Goal: Task Accomplishment & Management: Complete application form

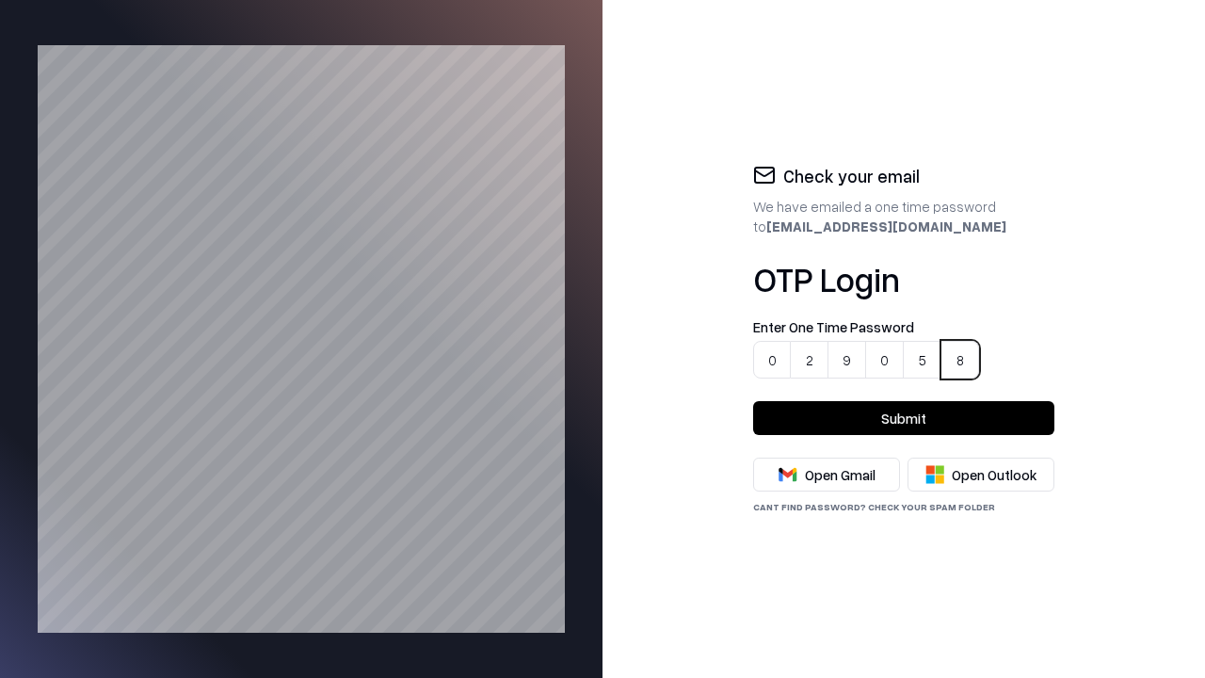
type input "******"
click at [904, 418] on button "Submit" at bounding box center [903, 418] width 301 height 34
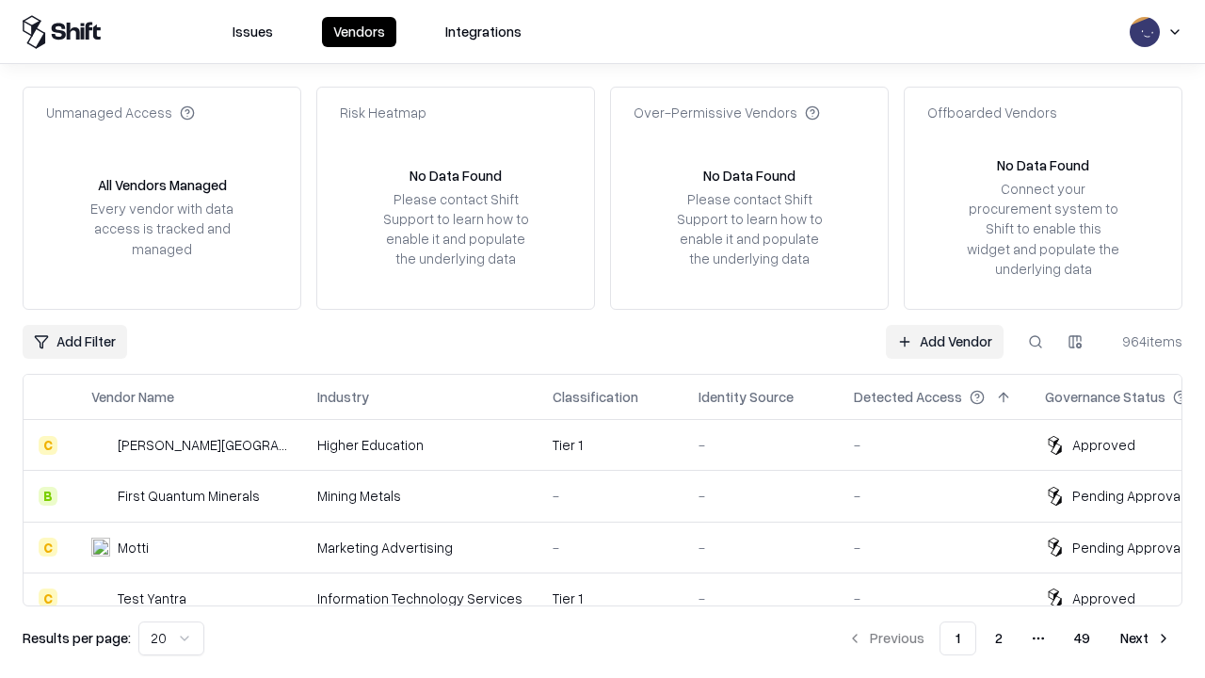
click at [945, 341] on link "Add Vendor" at bounding box center [945, 342] width 118 height 34
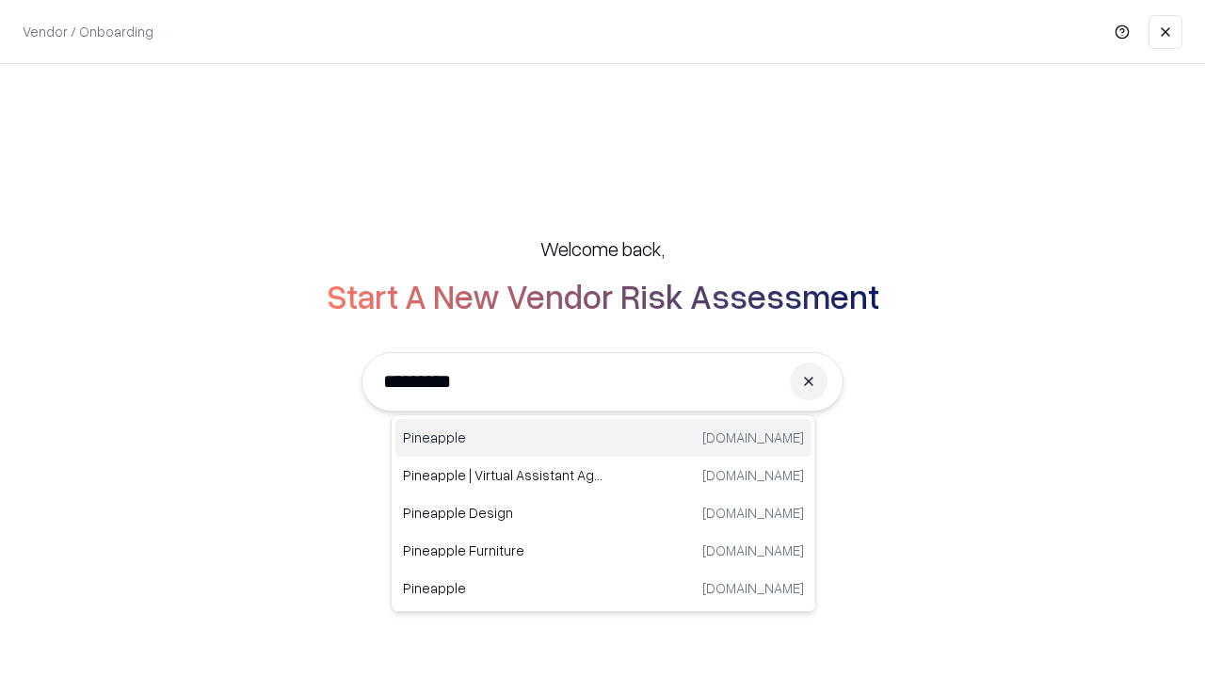
click at [603, 438] on div "Pineapple pineappleenergy.com" at bounding box center [603, 438] width 416 height 38
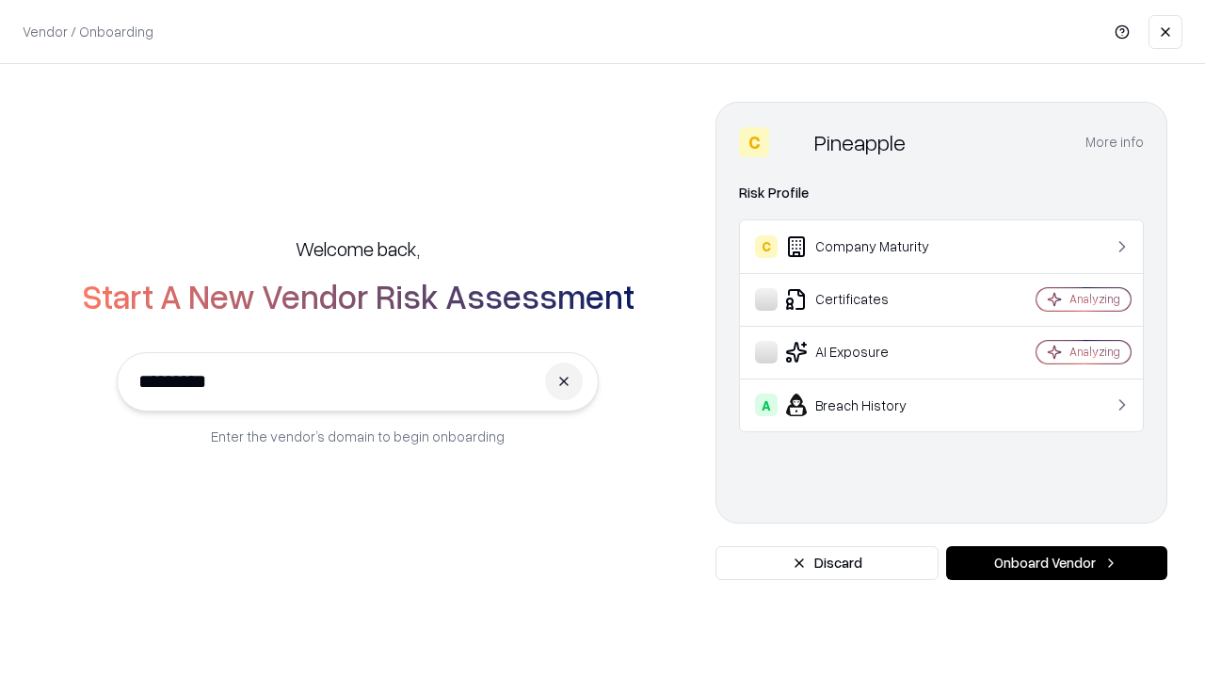
type input "*********"
click at [1056, 563] on button "Onboard Vendor" at bounding box center [1056, 563] width 221 height 34
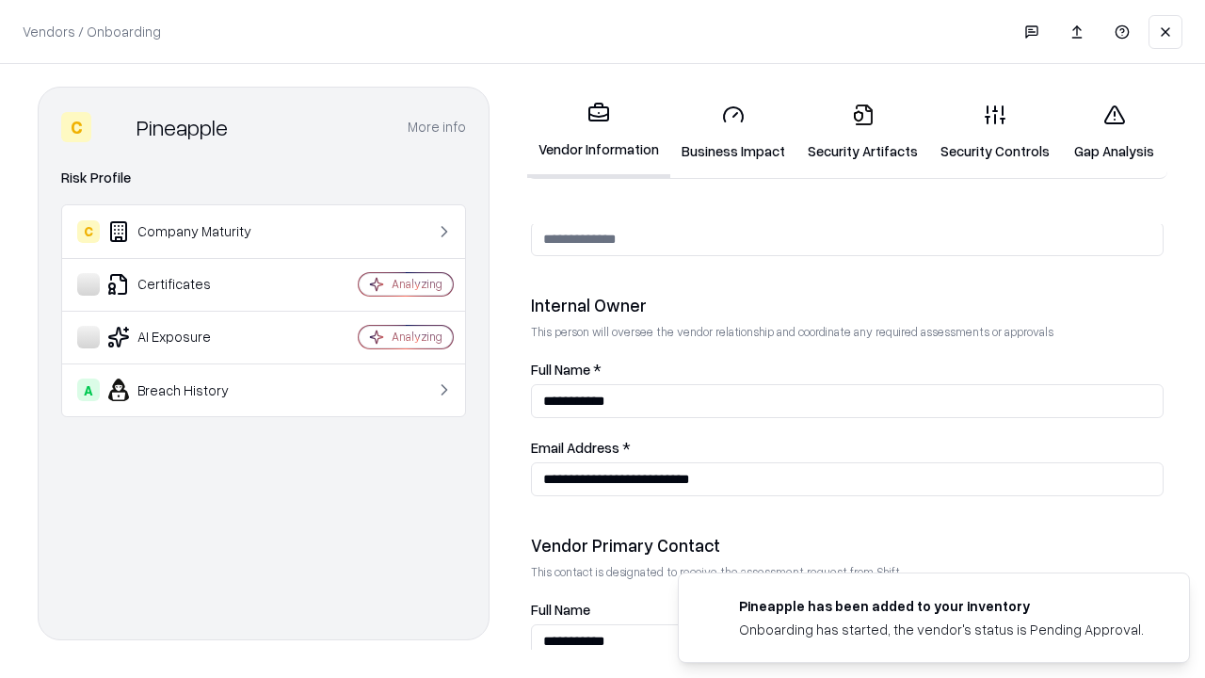
scroll to position [975, 0]
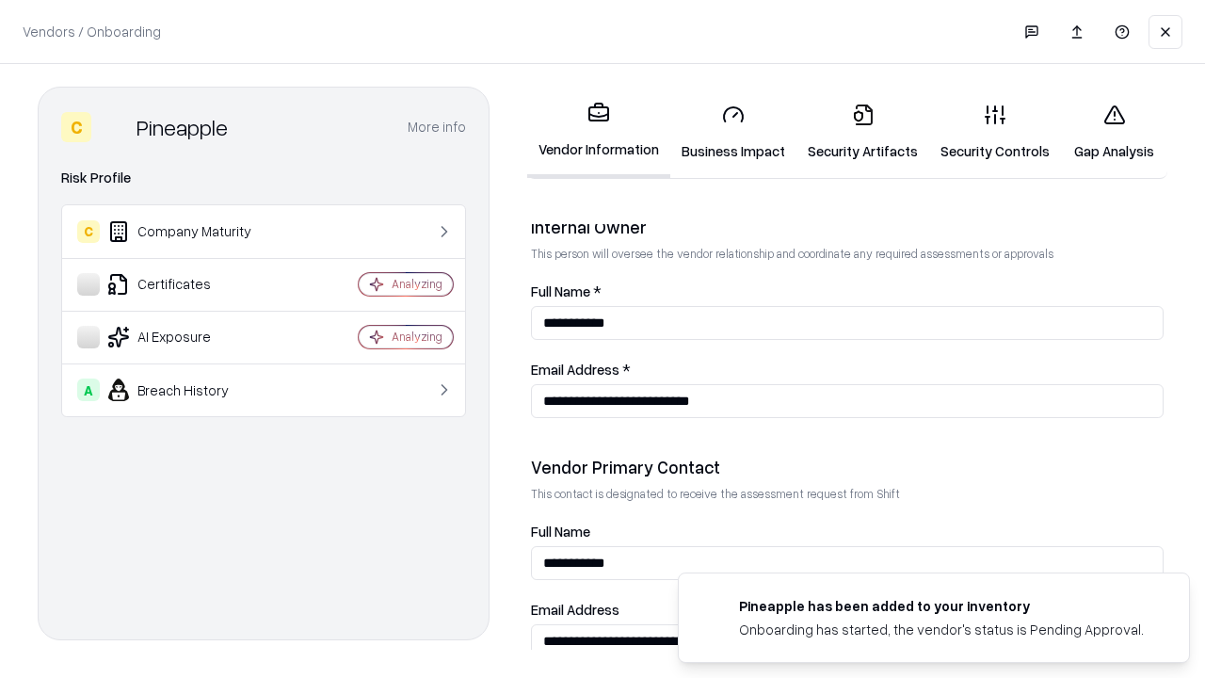
click at [727, 132] on link "Business Impact" at bounding box center [733, 132] width 126 height 88
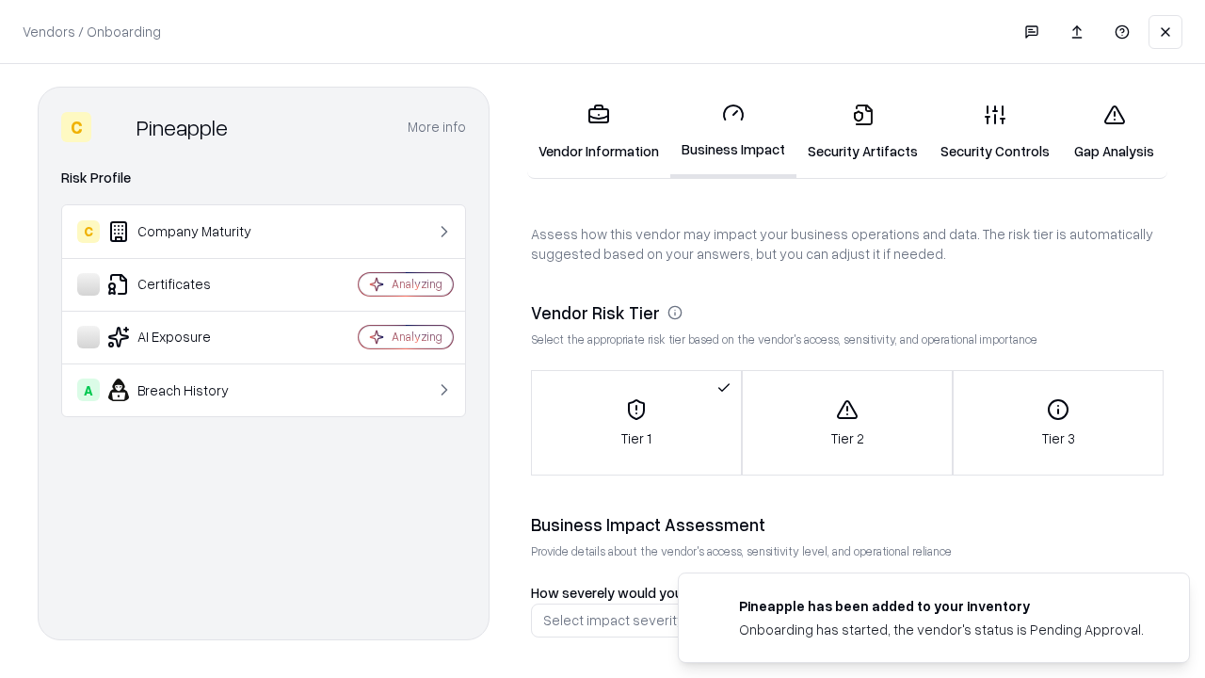
click at [1105, 132] on link "Gap Analysis" at bounding box center [1114, 132] width 106 height 88
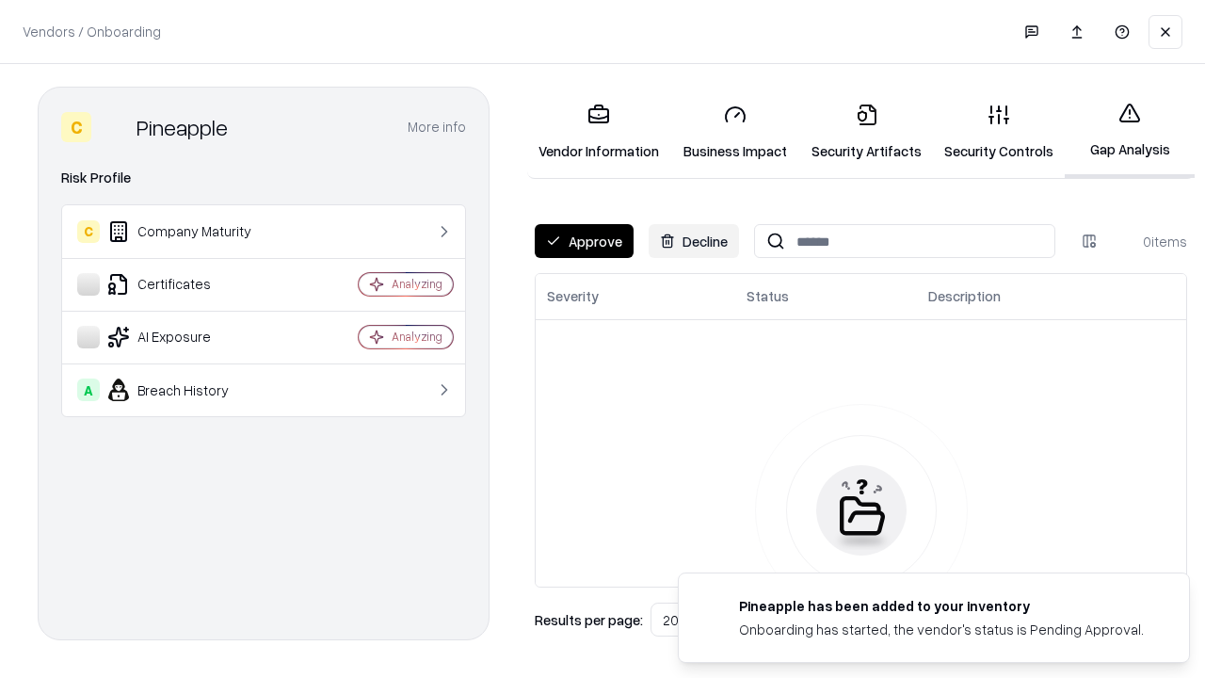
click at [583, 241] on button "Approve" at bounding box center [584, 241] width 99 height 34
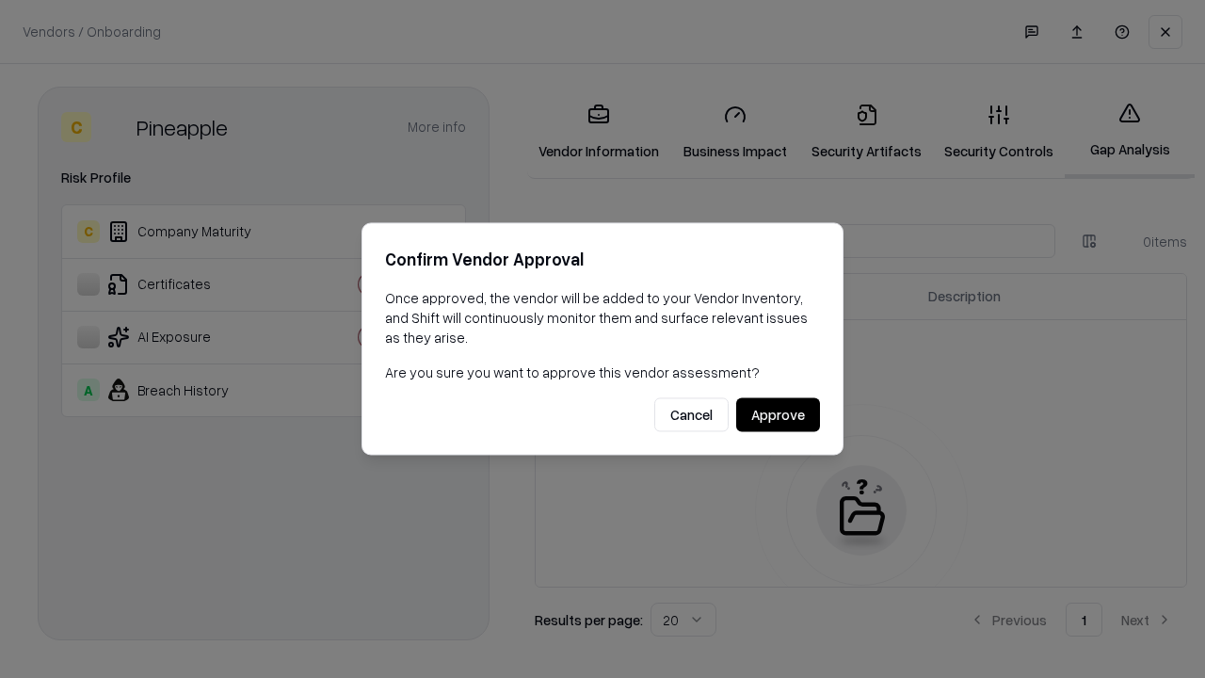
click at [87, 483] on div at bounding box center [602, 339] width 1205 height 678
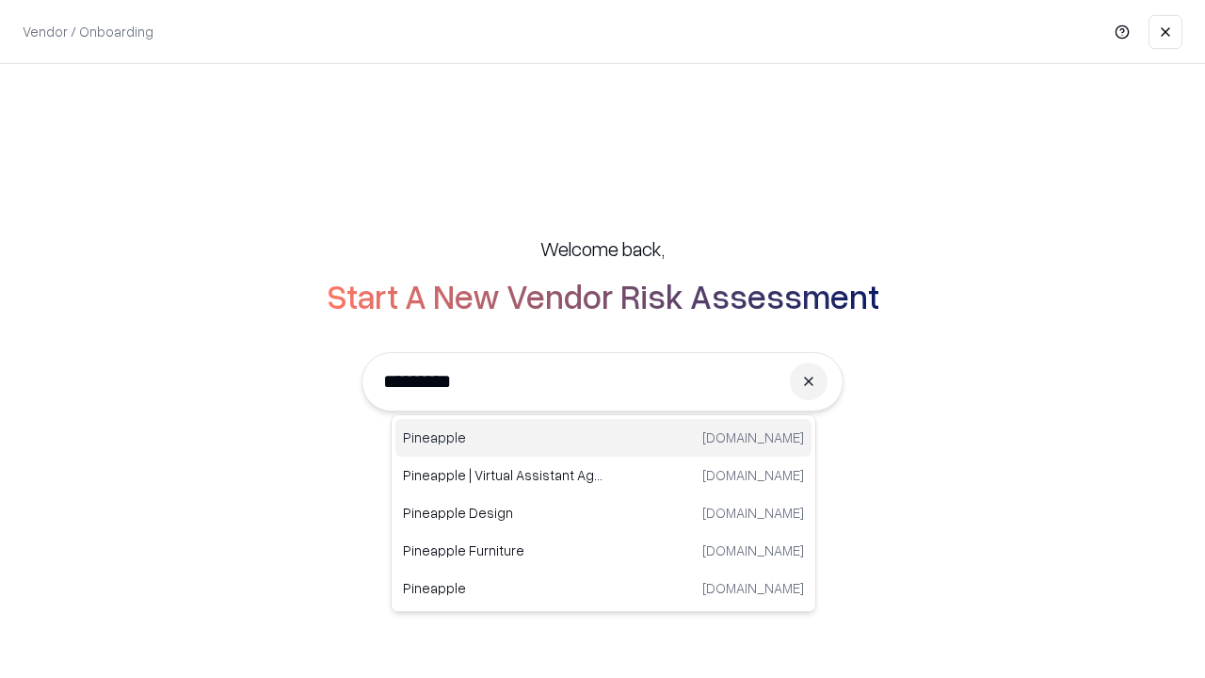
click at [603, 438] on div "Pineapple [DOMAIN_NAME]" at bounding box center [603, 438] width 416 height 38
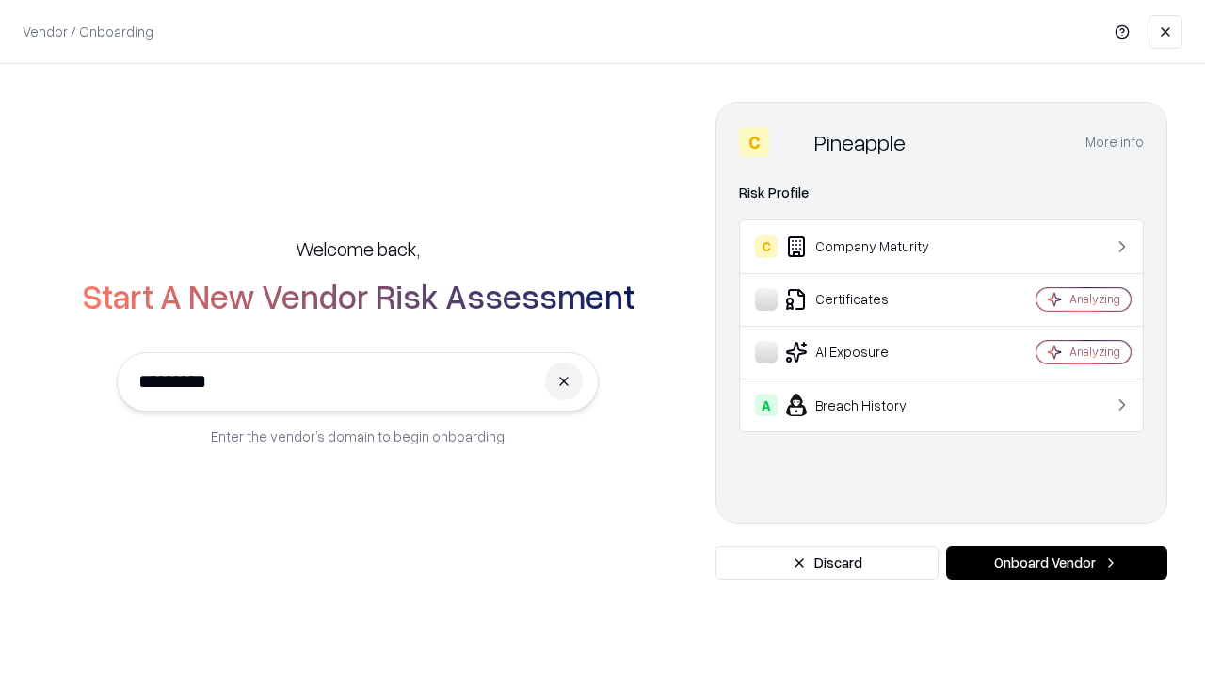
type input "*********"
click at [1056, 563] on button "Onboard Vendor" at bounding box center [1056, 563] width 221 height 34
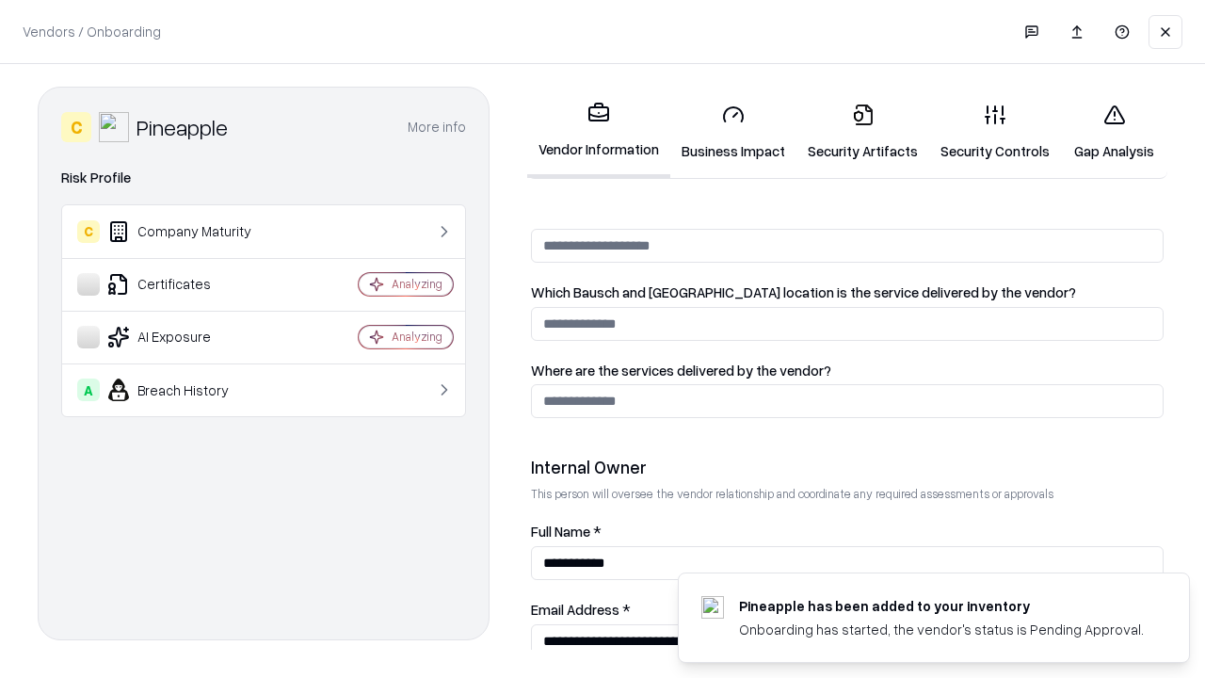
scroll to position [975, 0]
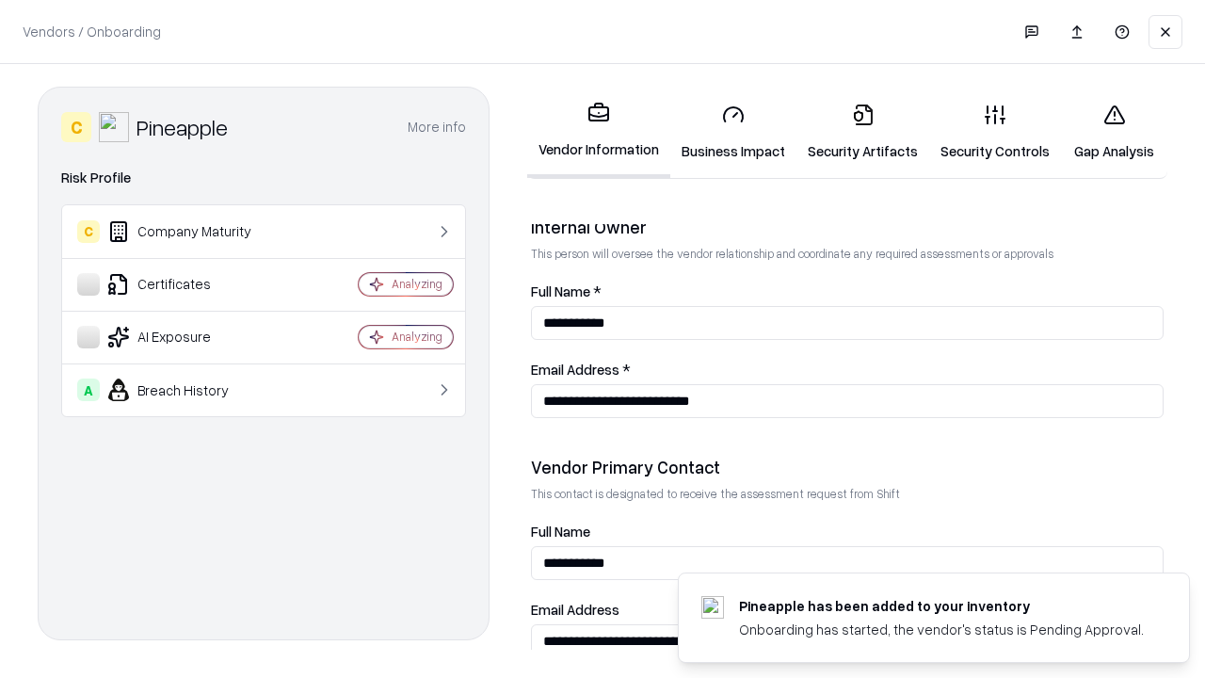
click at [1105, 132] on link "Gap Analysis" at bounding box center [1114, 132] width 106 height 88
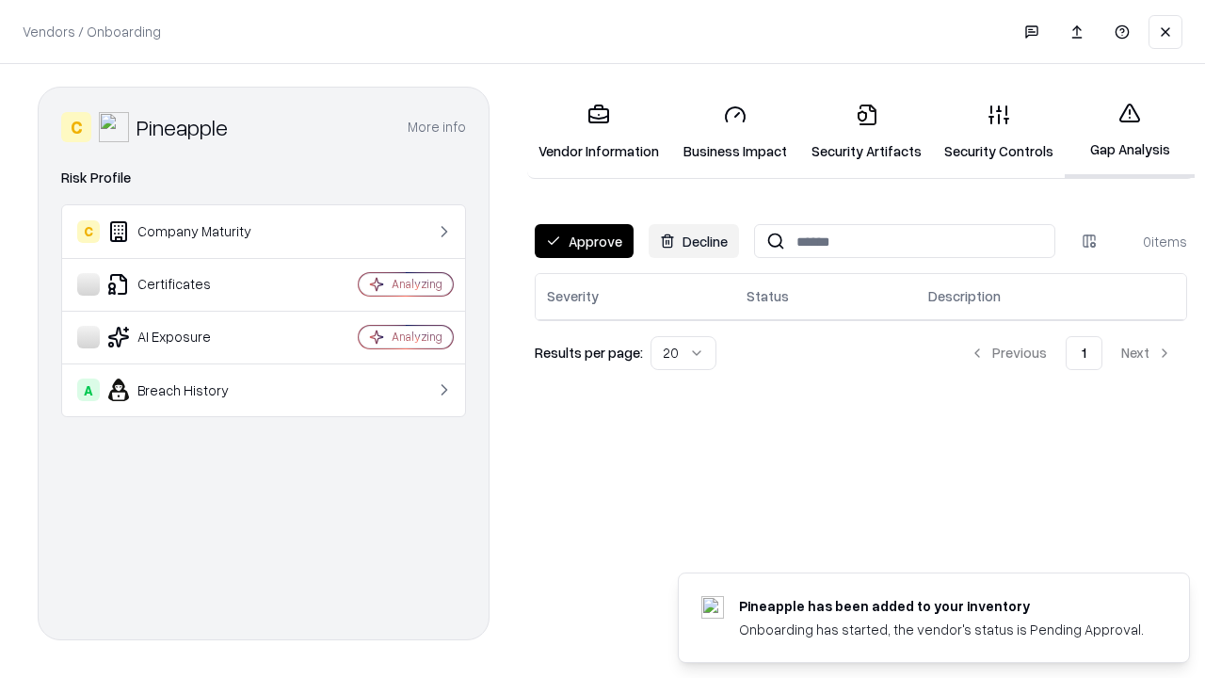
click at [583, 241] on button "Approve" at bounding box center [584, 241] width 99 height 34
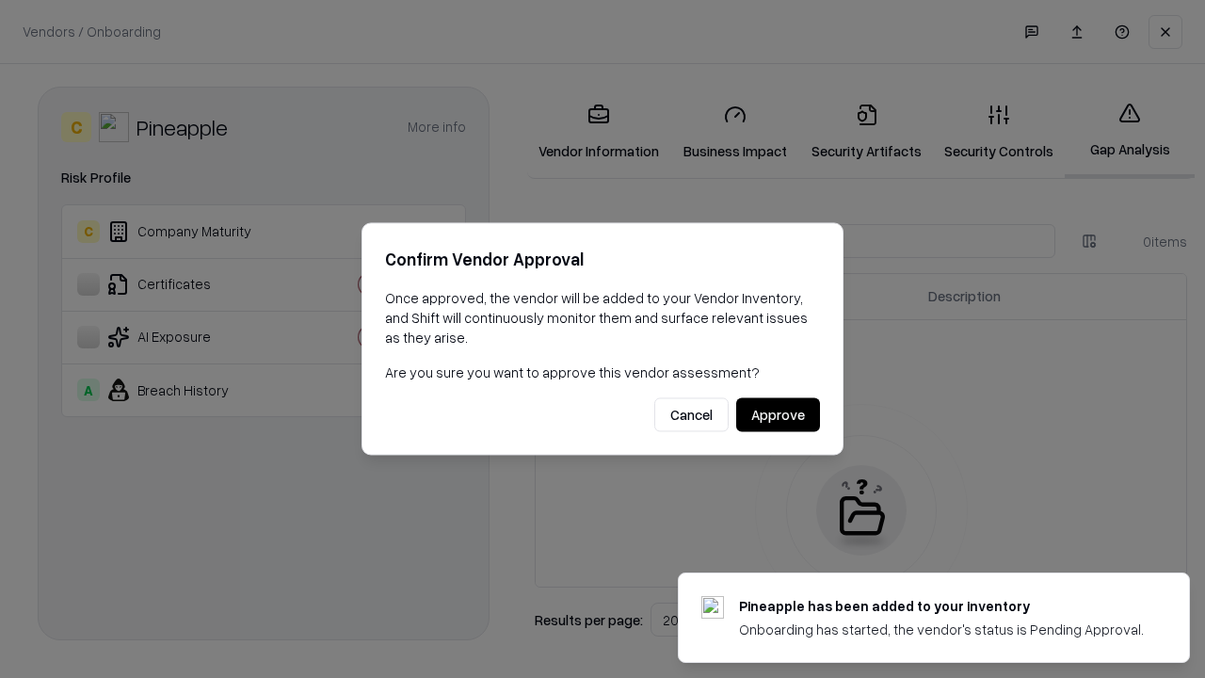
click at [778, 414] on button "Approve" at bounding box center [778, 415] width 84 height 34
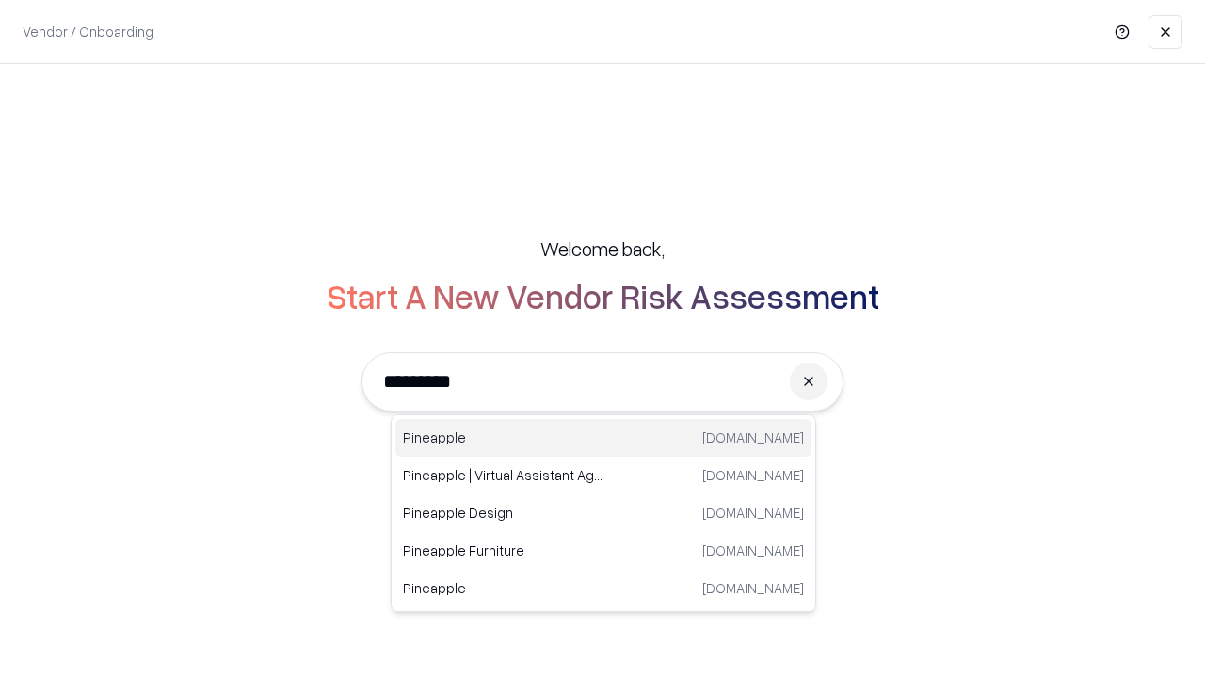
click at [603, 438] on div "Pineapple [DOMAIN_NAME]" at bounding box center [603, 438] width 416 height 38
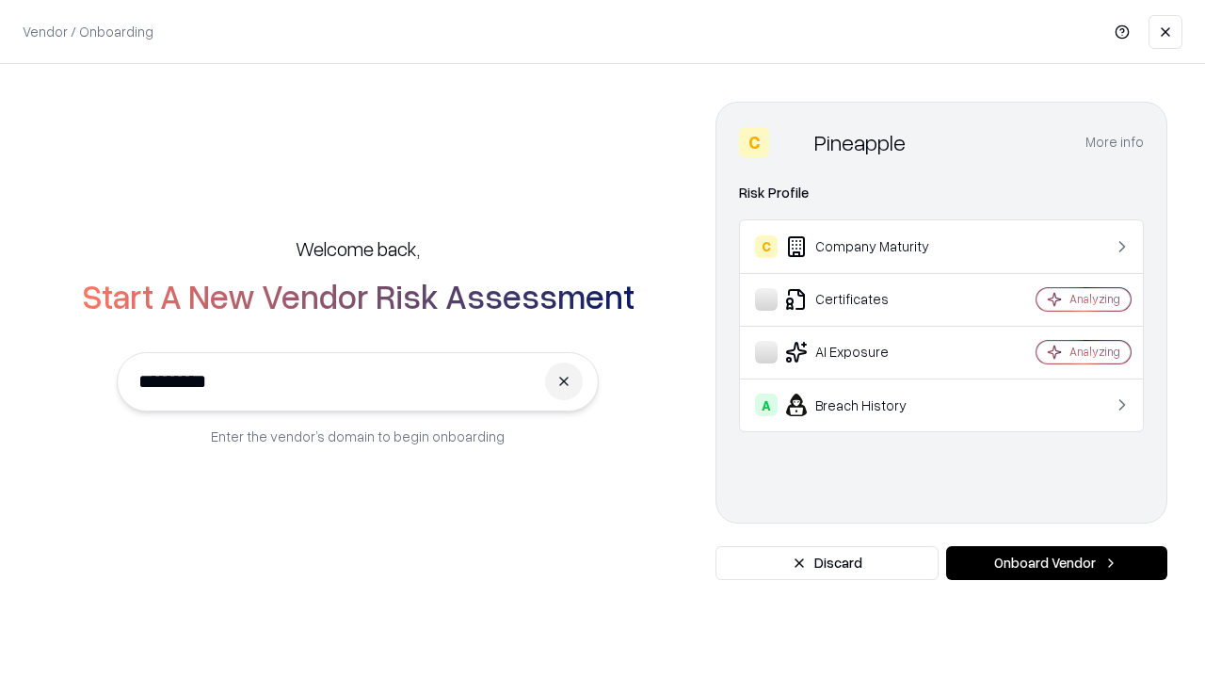
type input "*********"
click at [1056, 563] on button "Onboard Vendor" at bounding box center [1056, 563] width 221 height 34
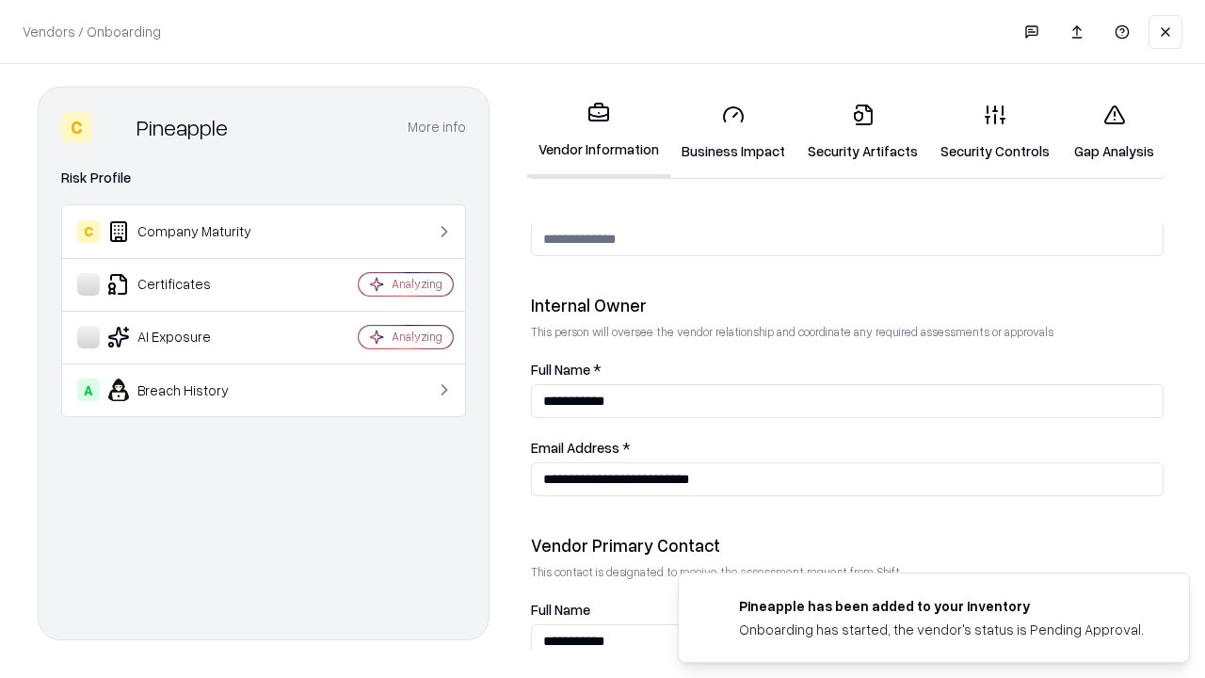
scroll to position [975, 0]
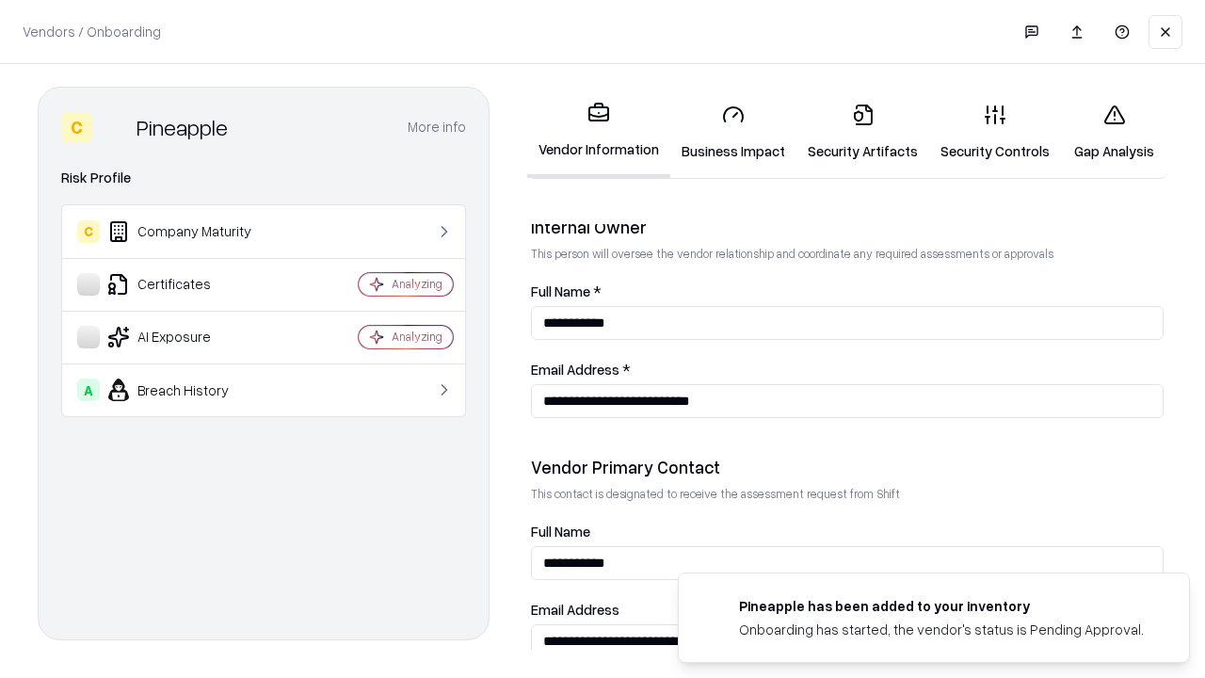
click at [727, 132] on link "Business Impact" at bounding box center [733, 132] width 126 height 88
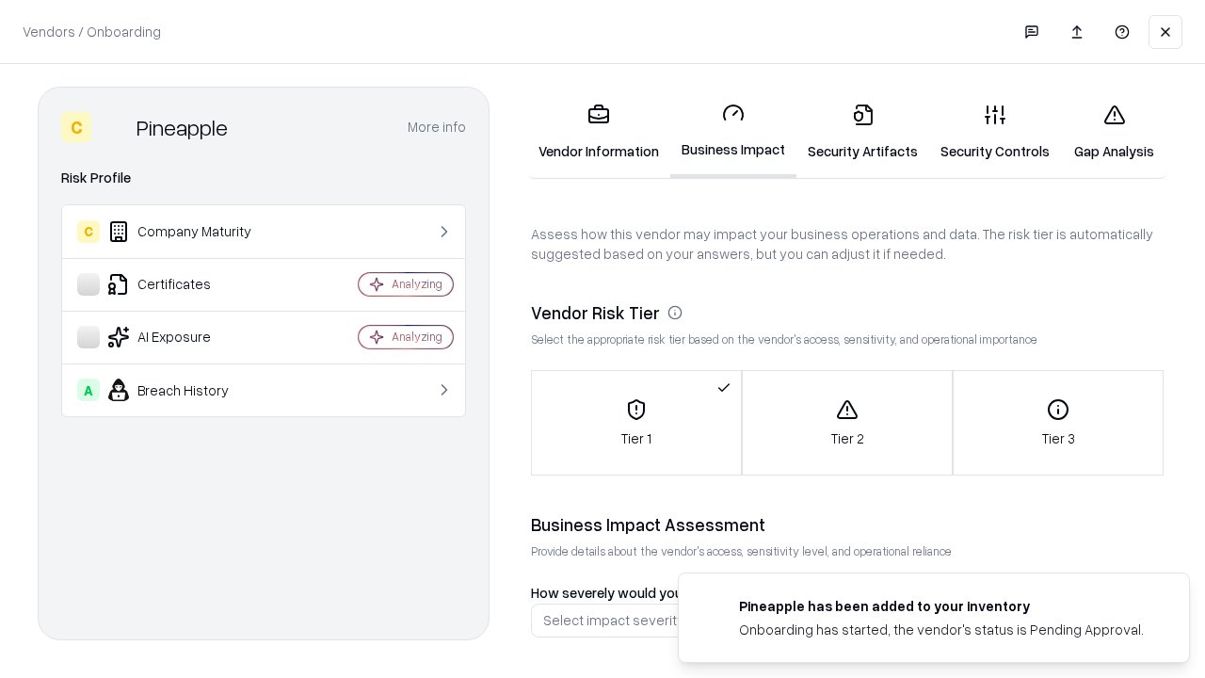
click at [852, 132] on link "Security Artifacts" at bounding box center [862, 132] width 133 height 88
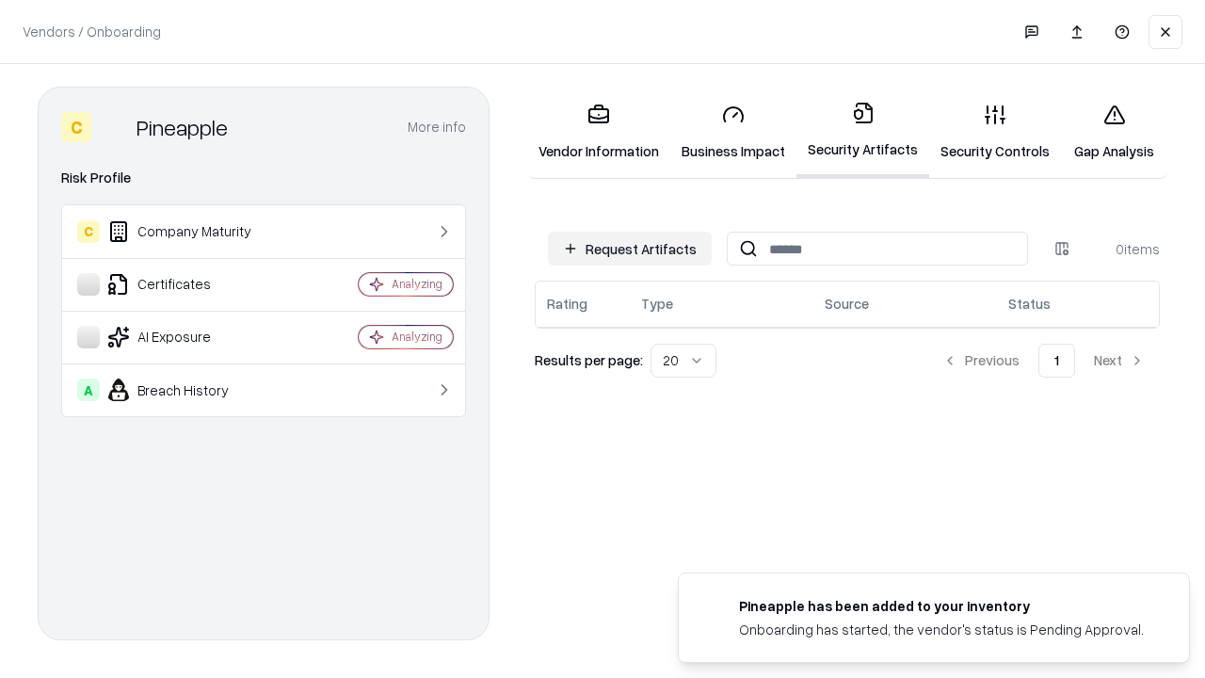
click at [633, 249] on button "Request Artifacts" at bounding box center [630, 249] width 164 height 34
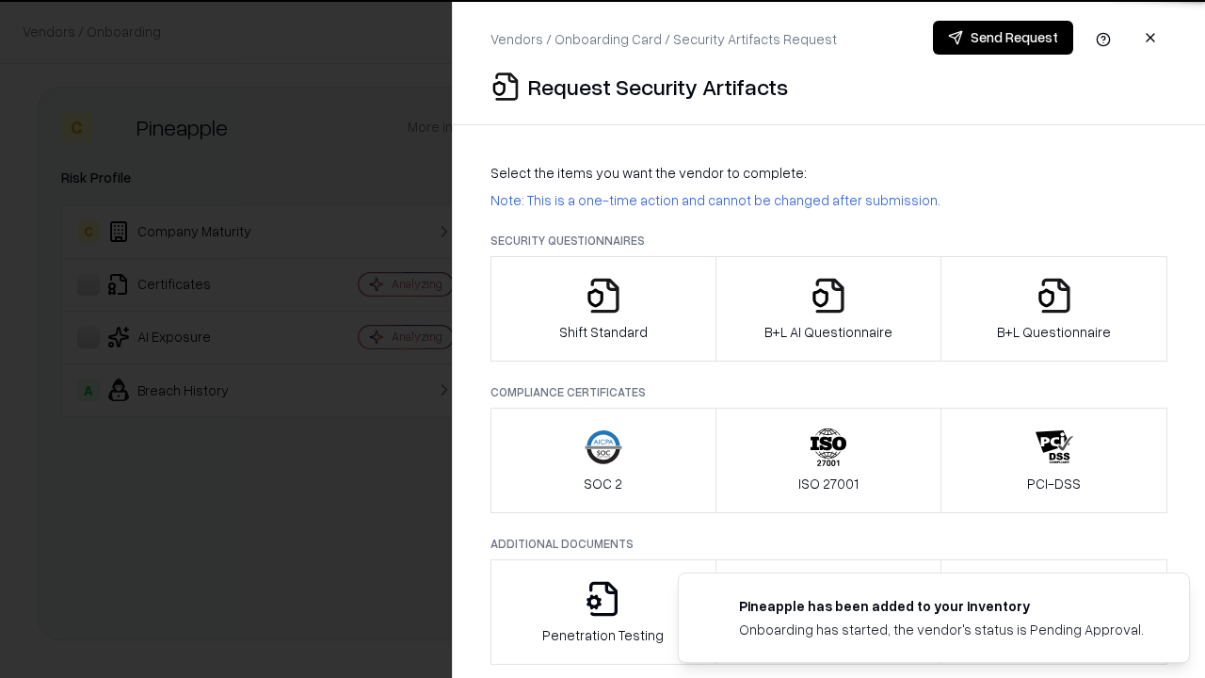
click at [602, 309] on icon "button" at bounding box center [604, 296] width 38 height 38
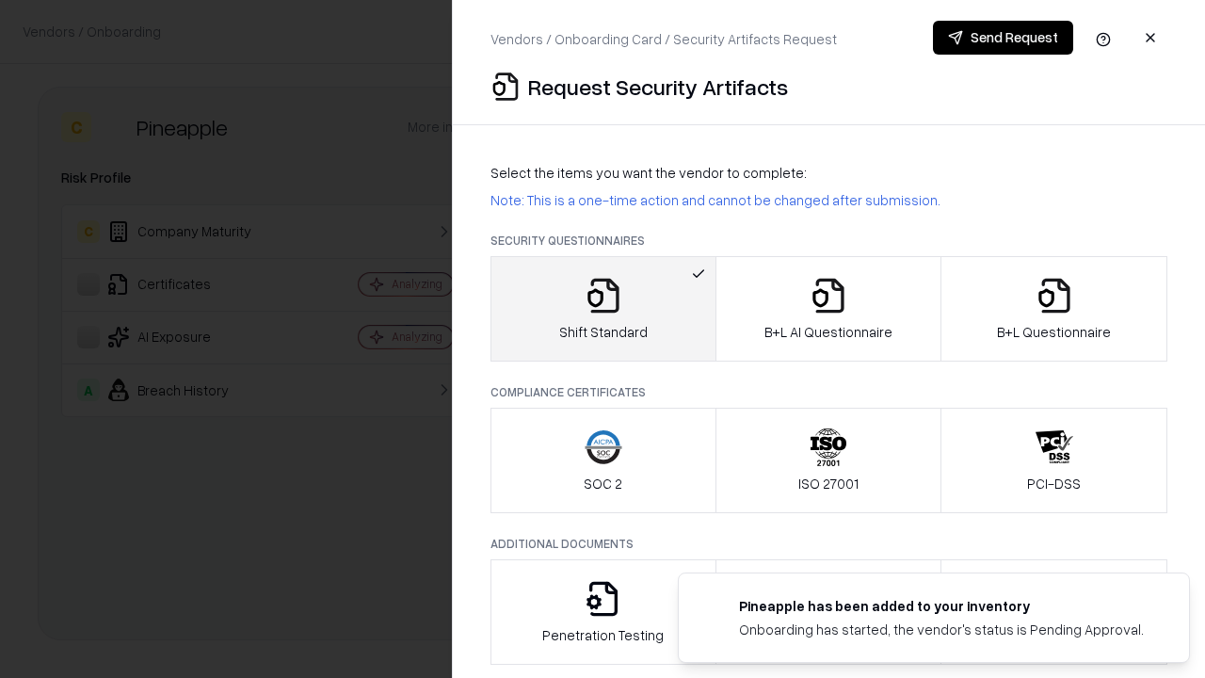
click at [1003, 38] on button "Send Request" at bounding box center [1003, 38] width 140 height 34
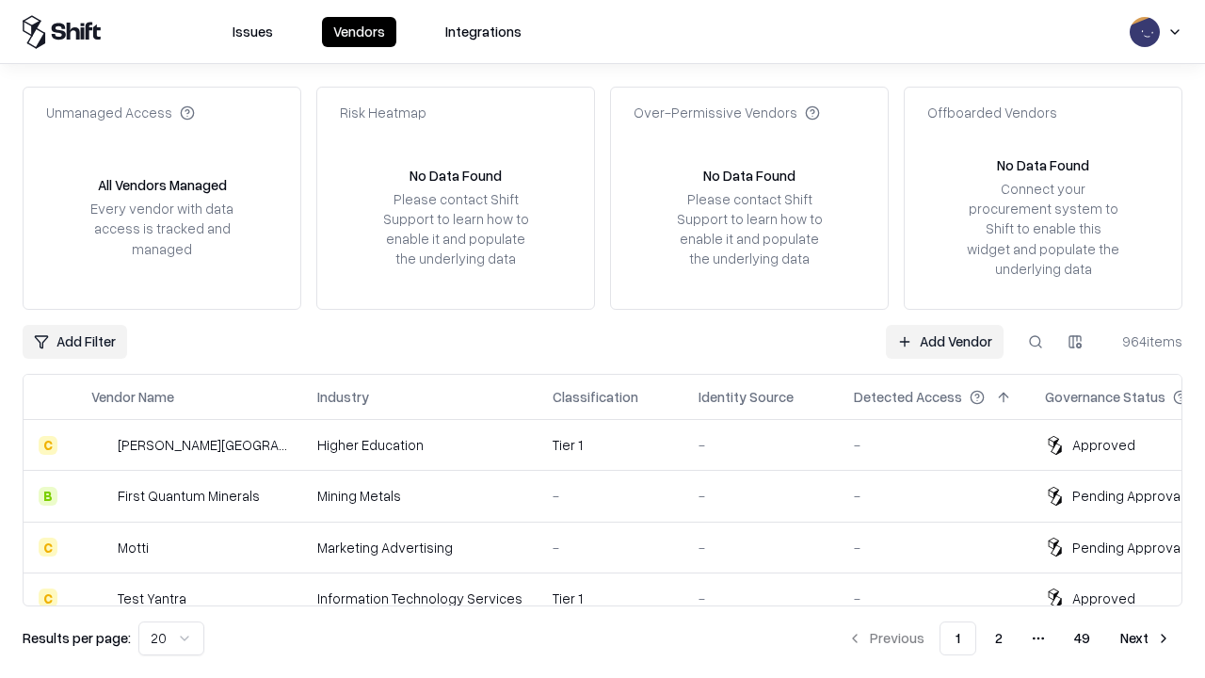
click at [1035, 341] on button at bounding box center [1036, 342] width 34 height 34
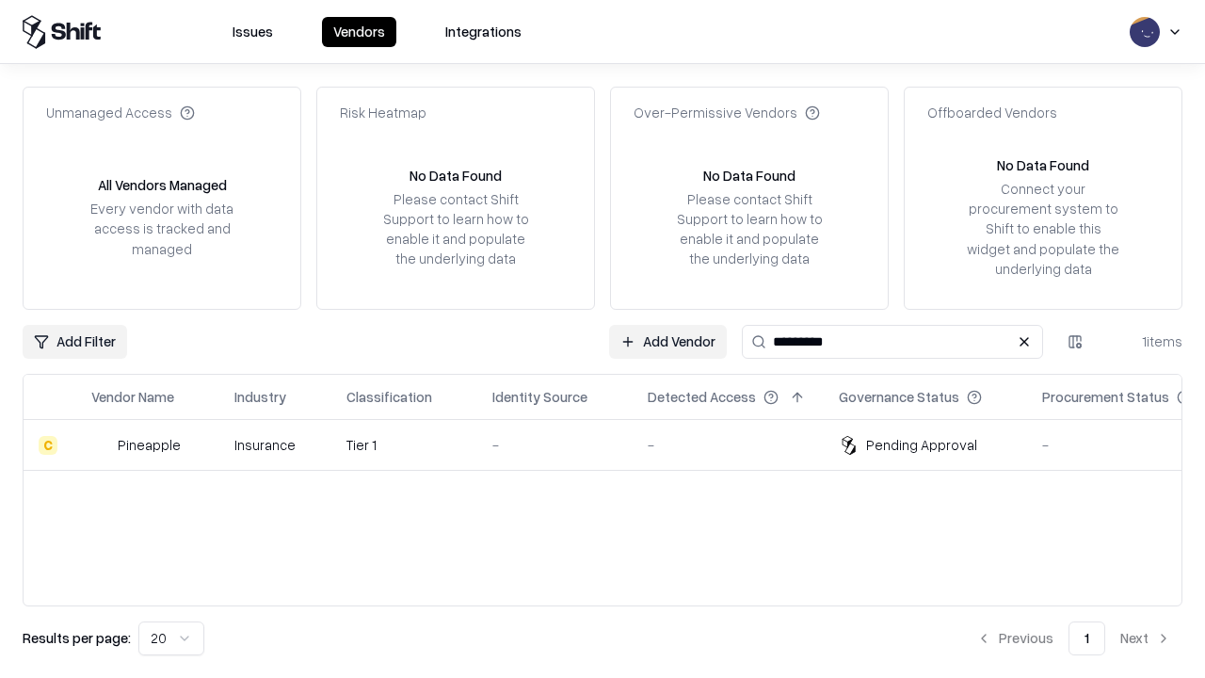
type input "*********"
click at [614, 444] on td "-" at bounding box center [554, 445] width 155 height 51
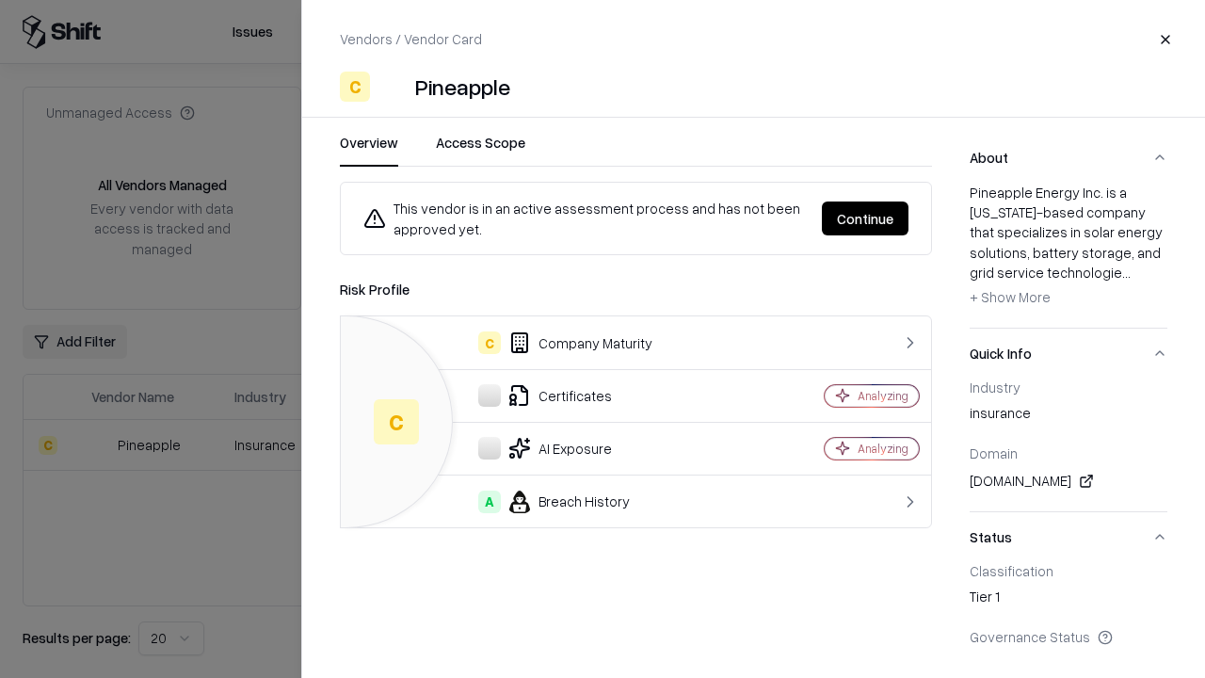
click at [866, 218] on button "Continue" at bounding box center [865, 218] width 87 height 34
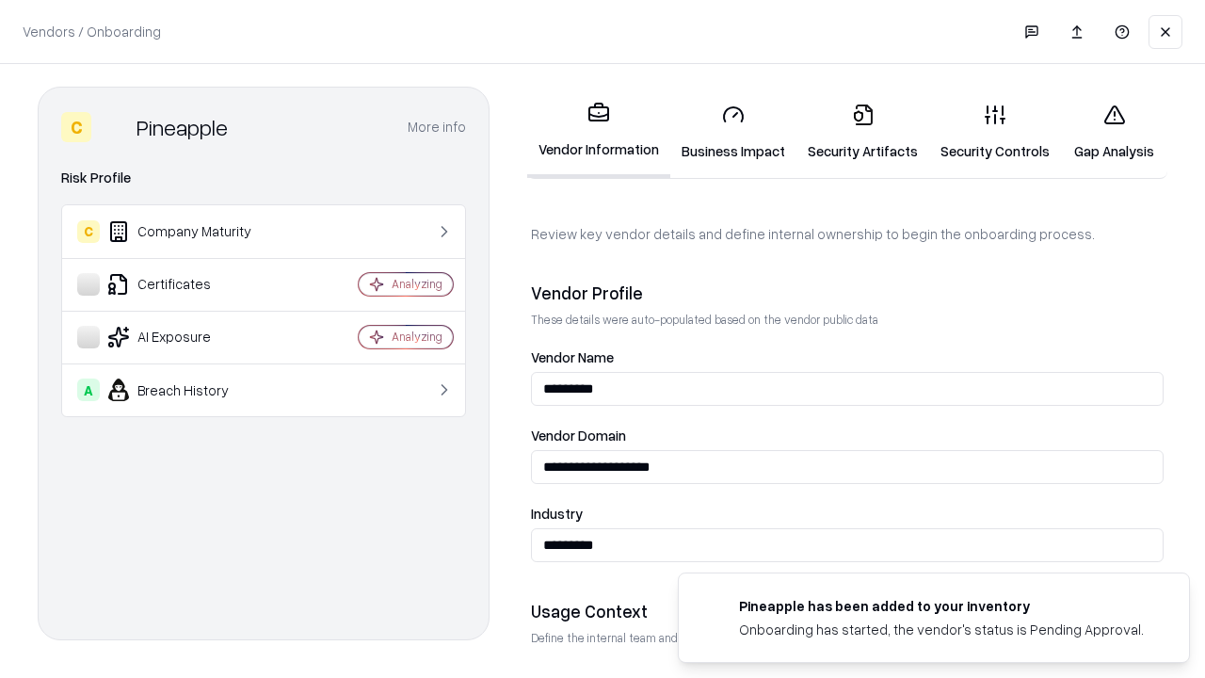
click at [852, 132] on link "Security Artifacts" at bounding box center [862, 132] width 133 height 88
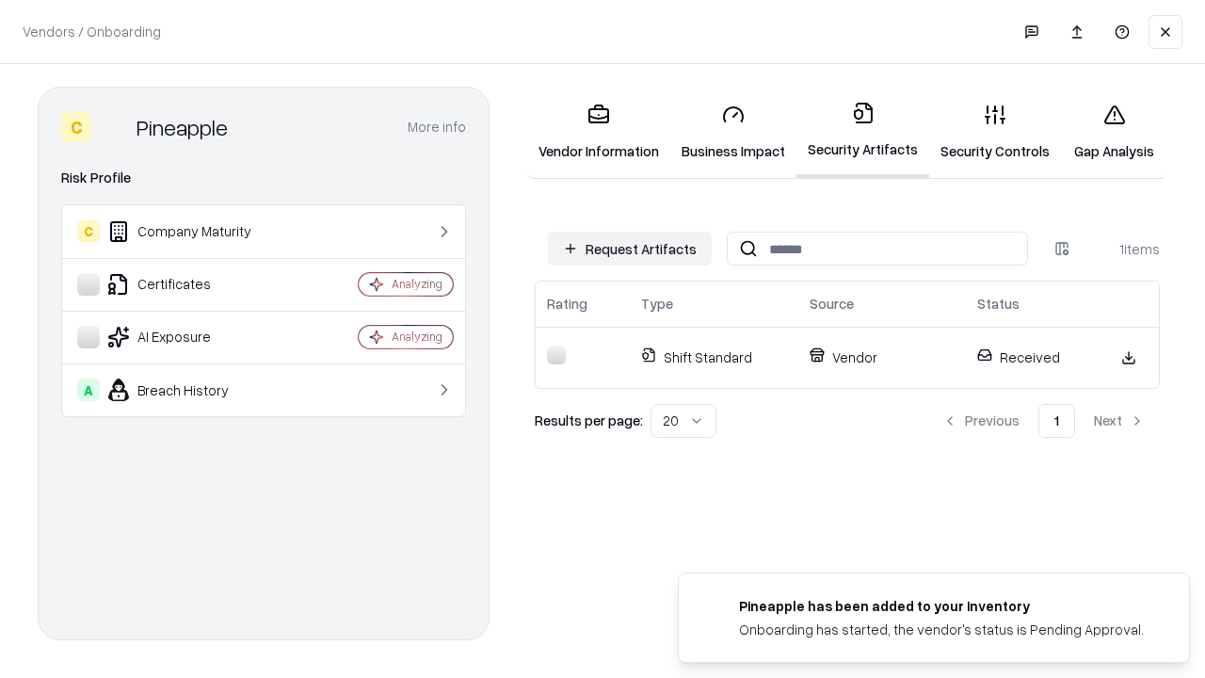
click at [1105, 132] on link "Gap Analysis" at bounding box center [1114, 132] width 106 height 88
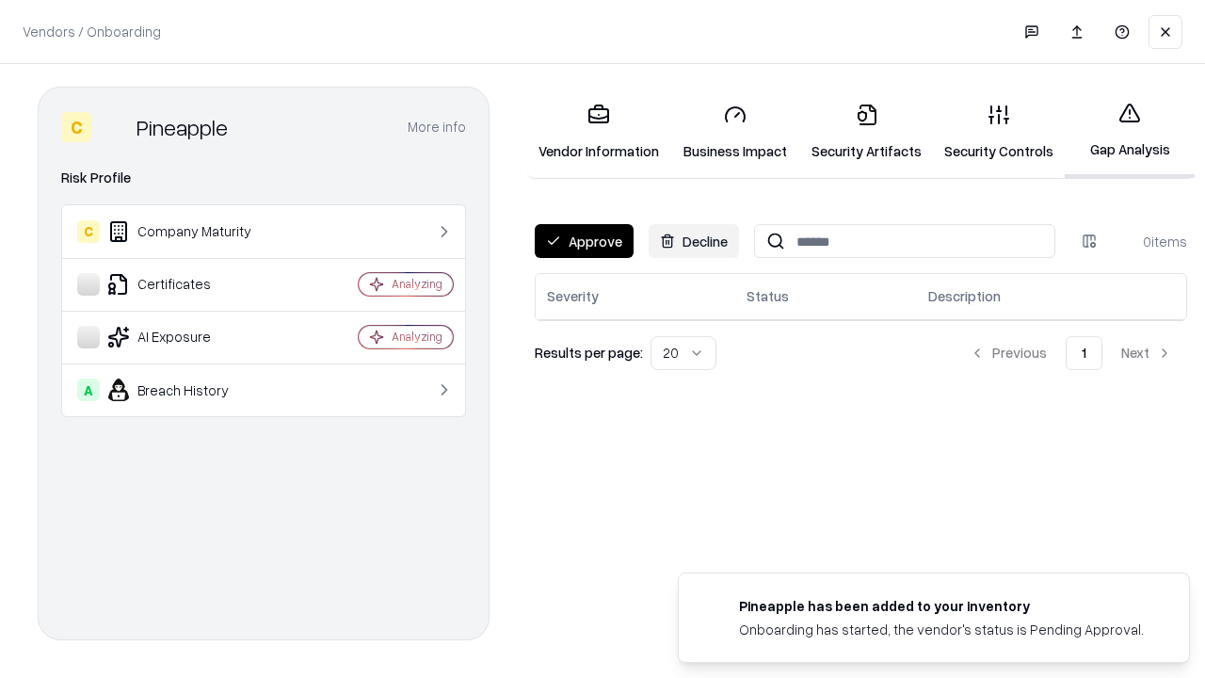
click at [583, 241] on button "Approve" at bounding box center [584, 241] width 99 height 34
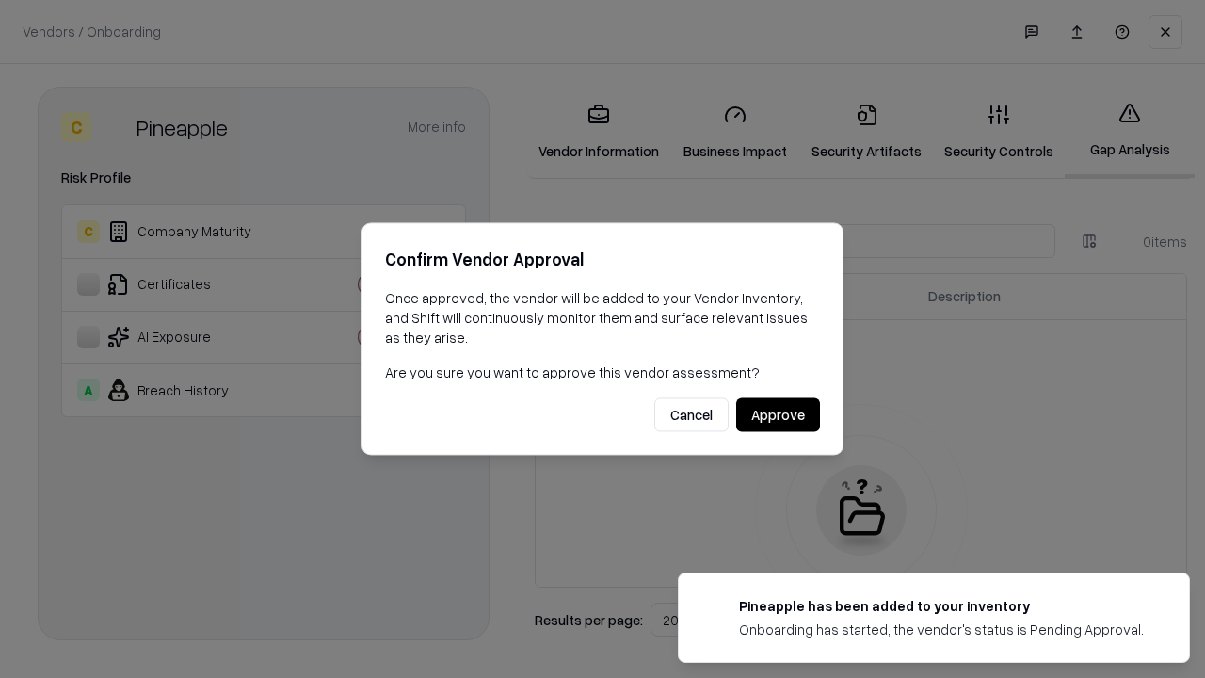
click at [778, 414] on button "Approve" at bounding box center [778, 415] width 84 height 34
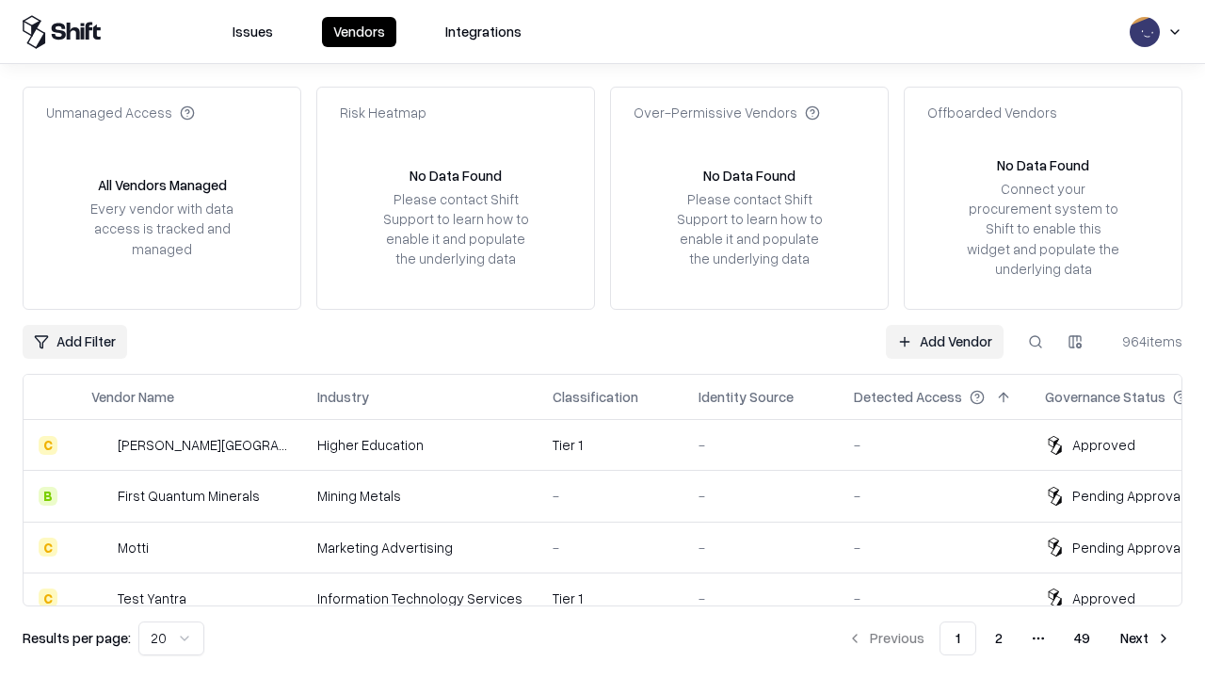
type input "*********"
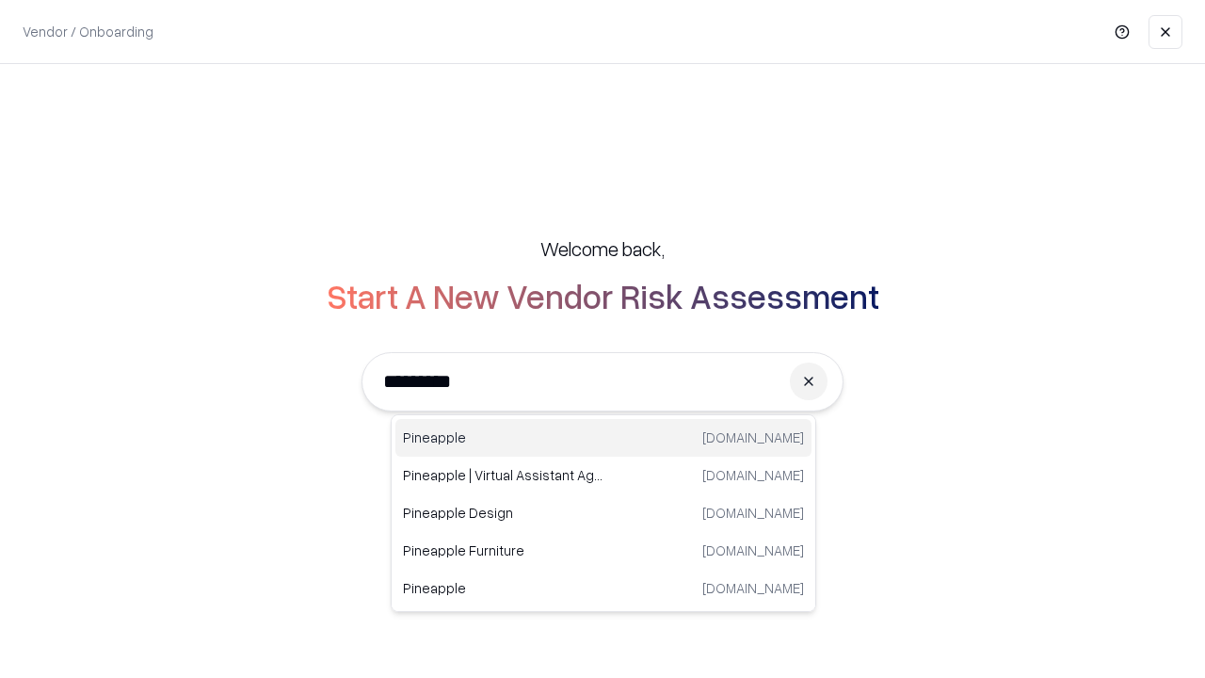
click at [603, 438] on div "Pineapple [DOMAIN_NAME]" at bounding box center [603, 438] width 416 height 38
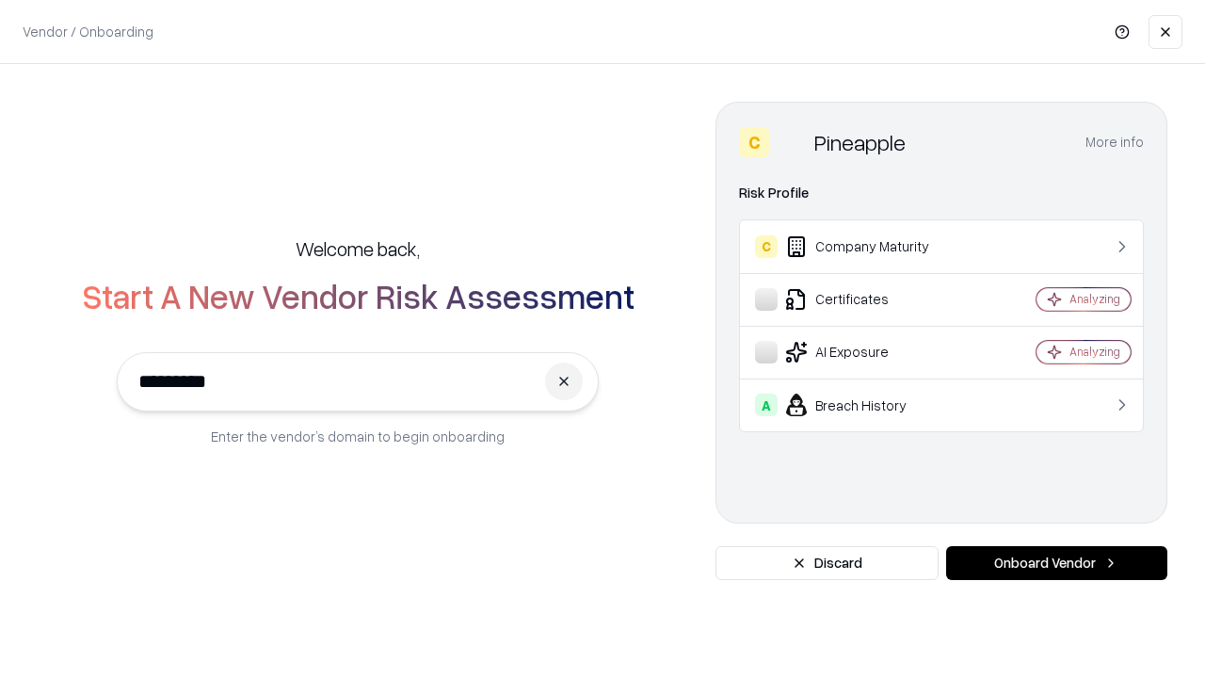
type input "*********"
click at [1056, 563] on button "Onboard Vendor" at bounding box center [1056, 563] width 221 height 34
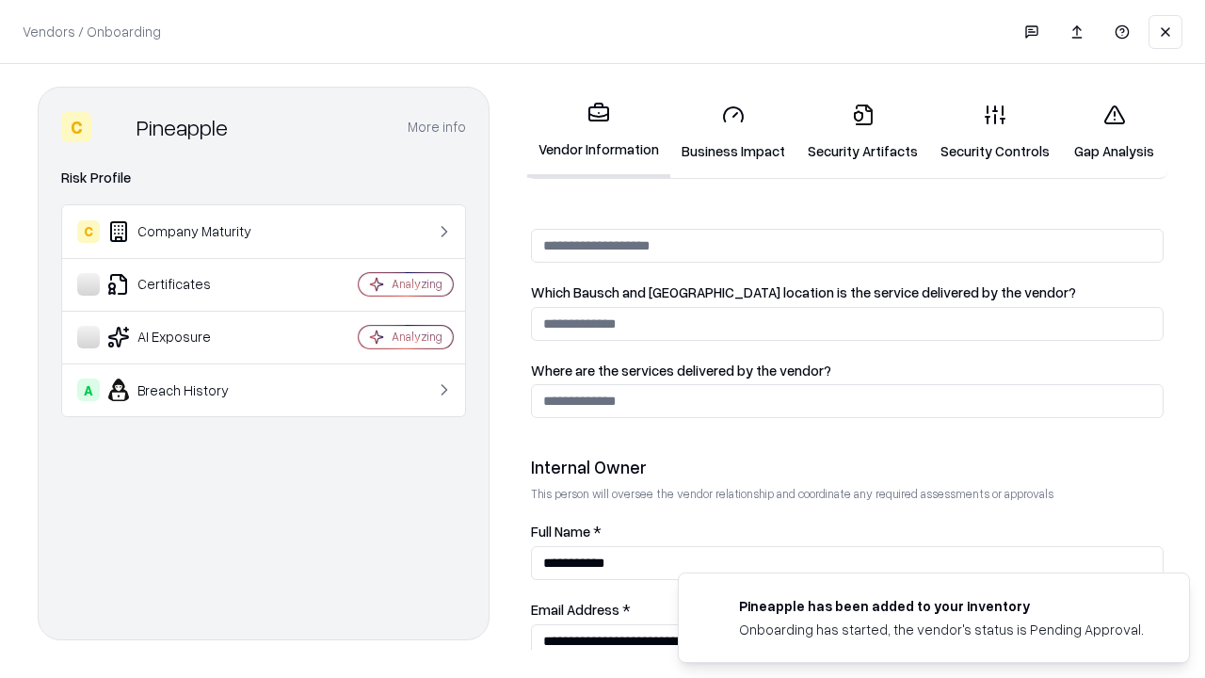
scroll to position [975, 0]
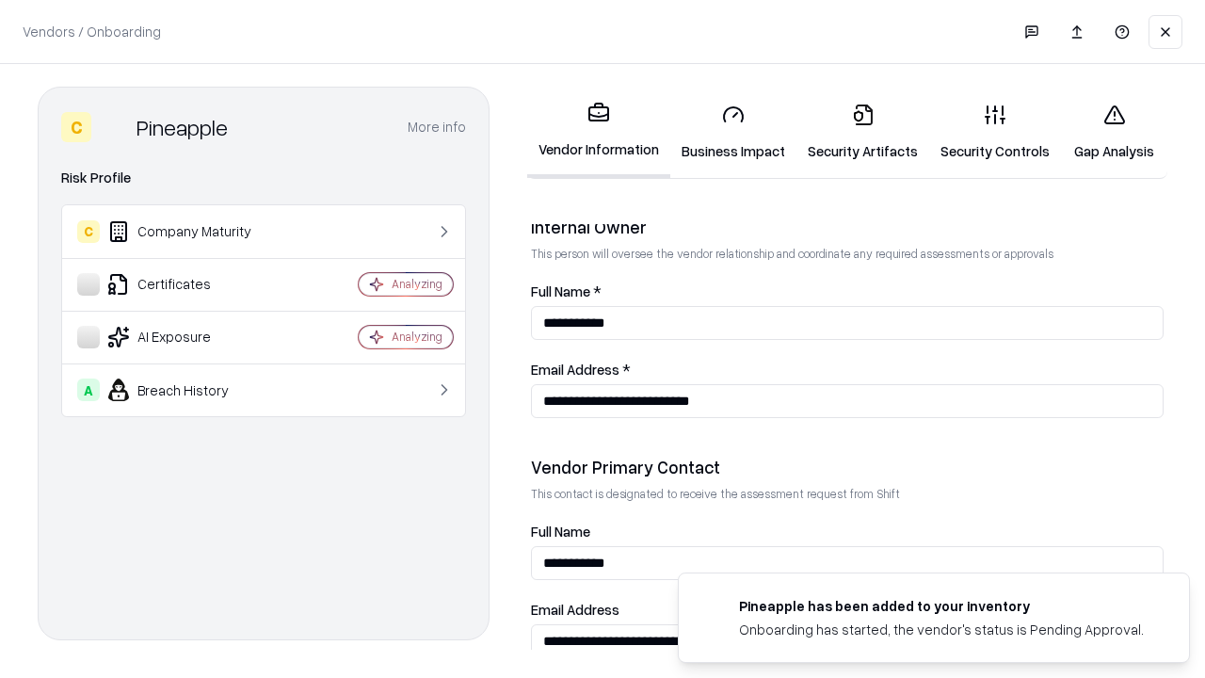
click at [1105, 132] on link "Gap Analysis" at bounding box center [1114, 132] width 106 height 88
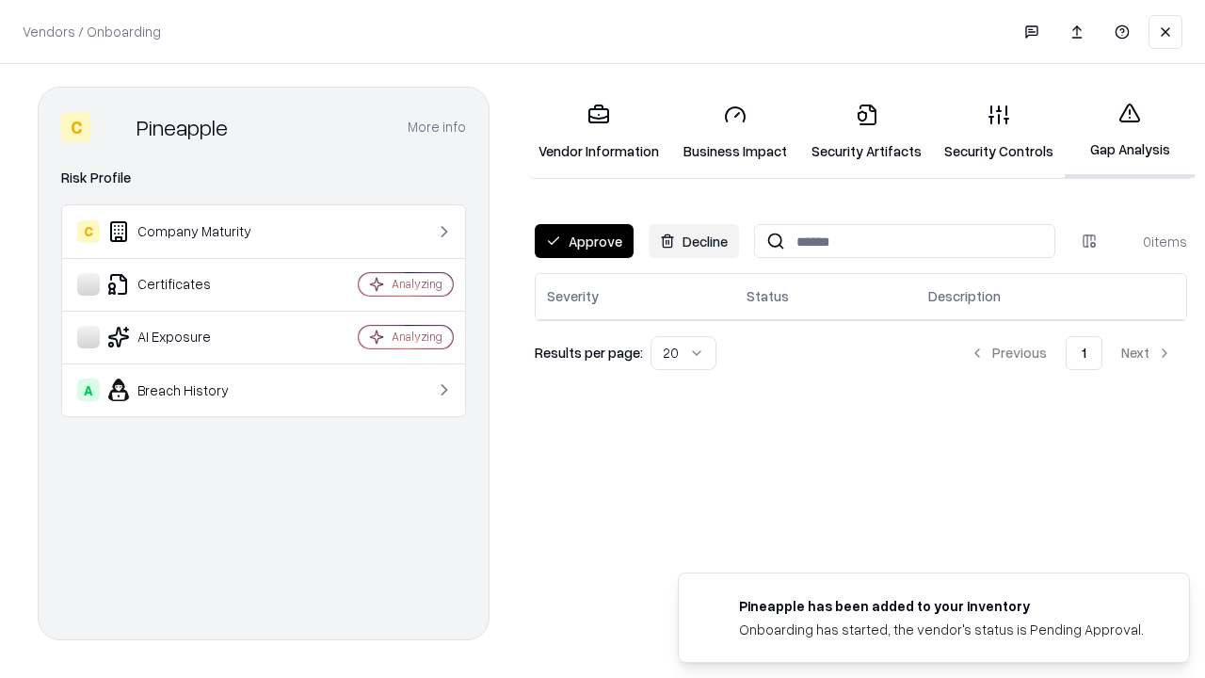
click at [583, 241] on button "Approve" at bounding box center [584, 241] width 99 height 34
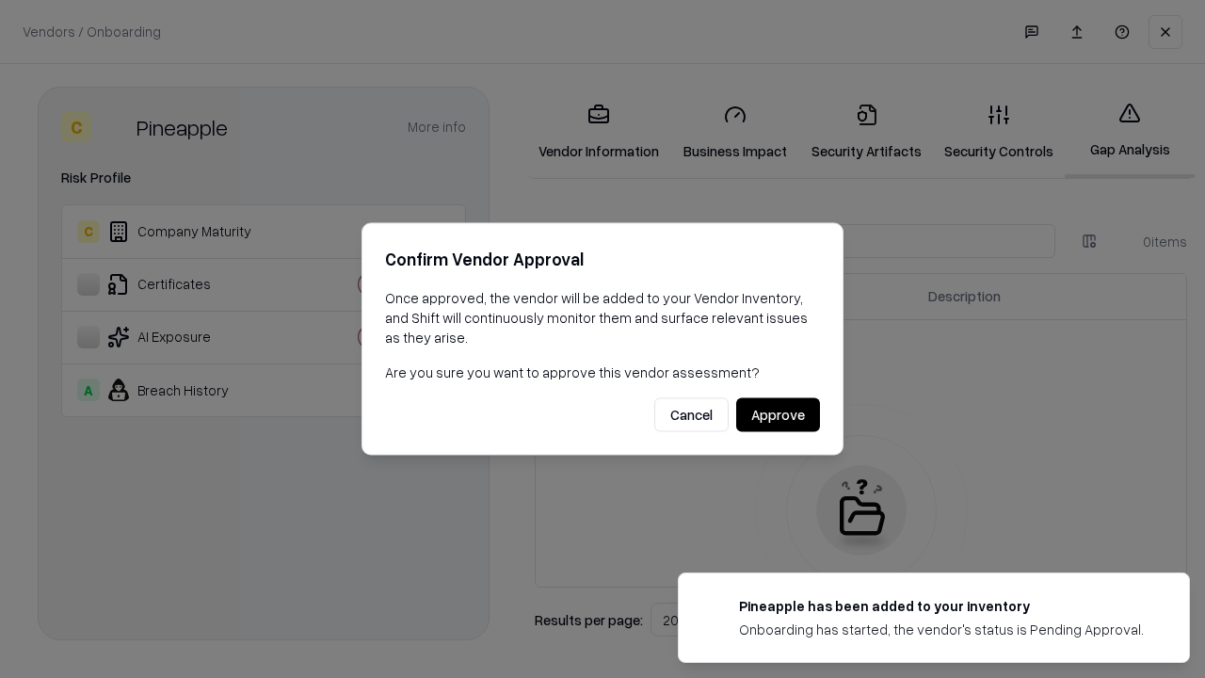
click at [778, 414] on button "Approve" at bounding box center [778, 415] width 84 height 34
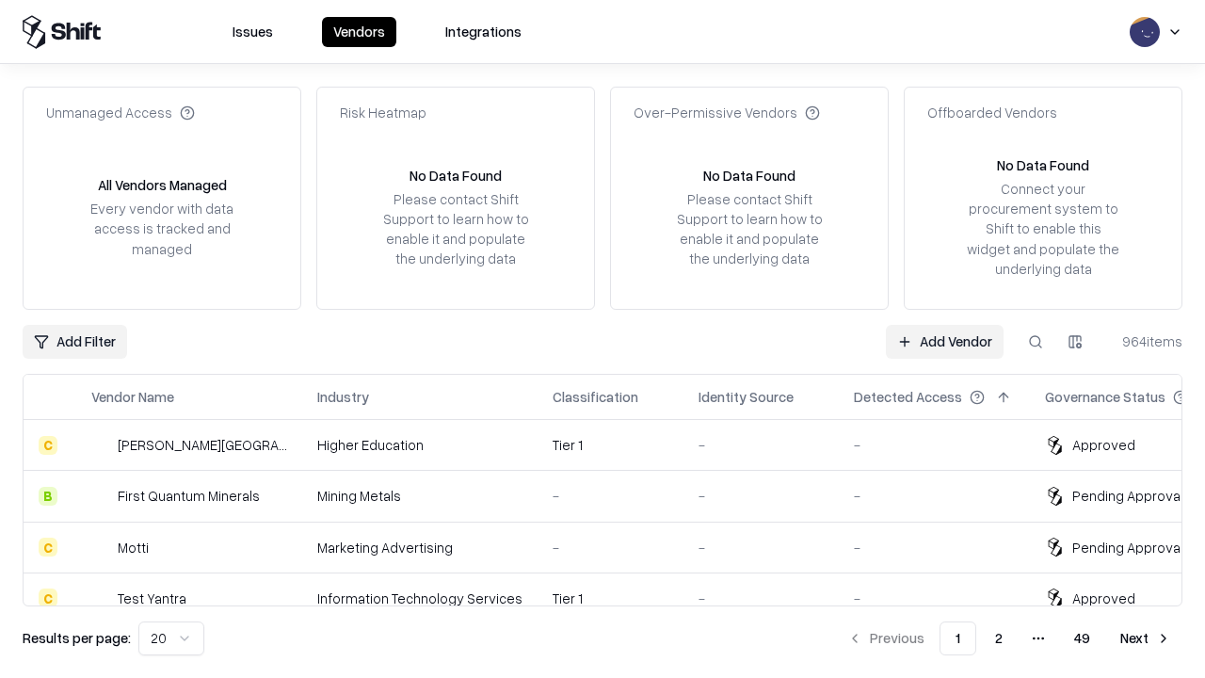
click at [945, 341] on link "Add Vendor" at bounding box center [945, 342] width 118 height 34
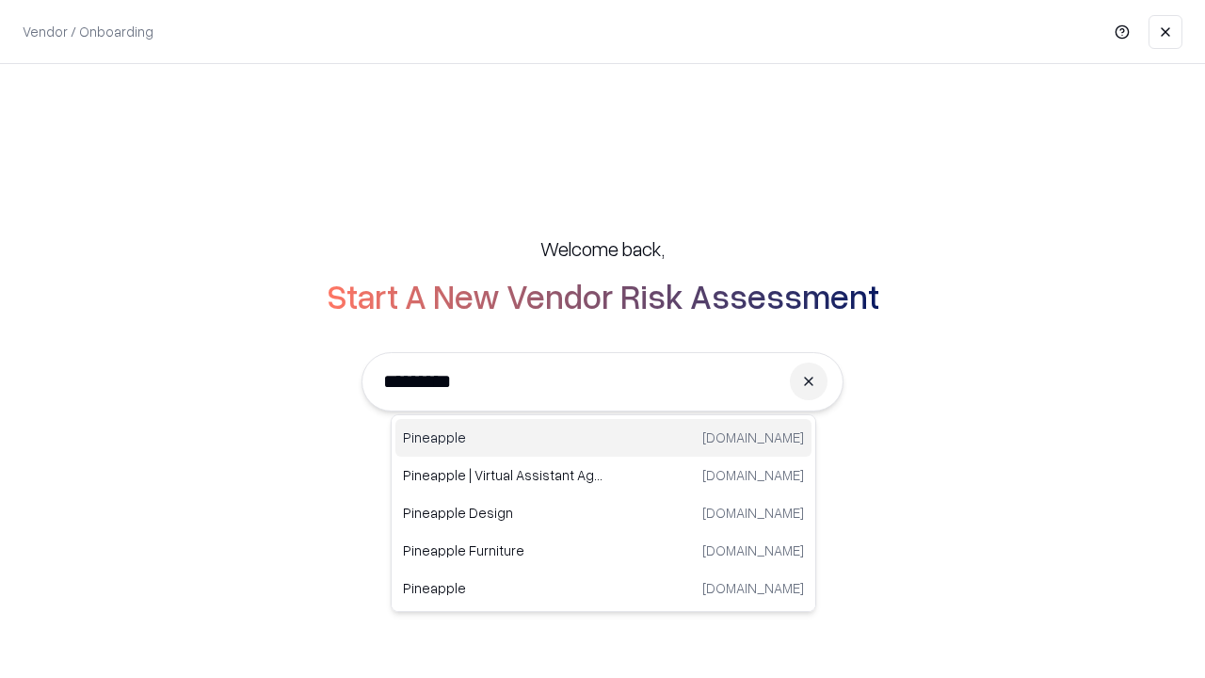
click at [603, 438] on div "Pineapple [DOMAIN_NAME]" at bounding box center [603, 438] width 416 height 38
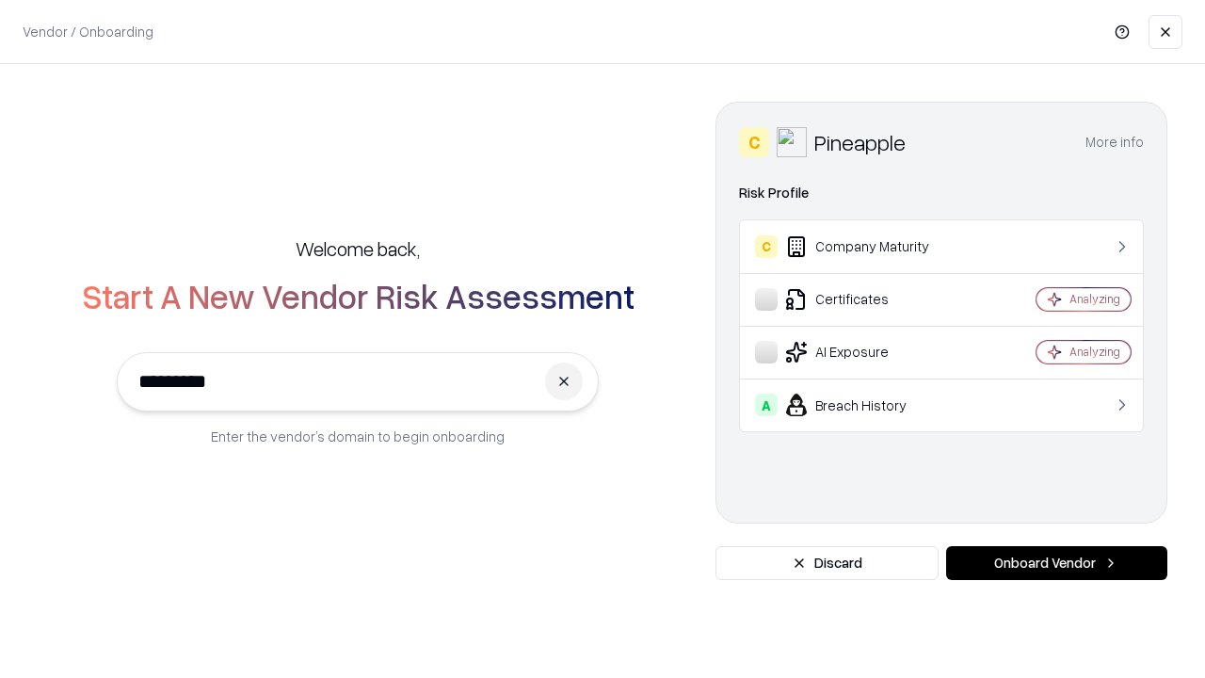
type input "*********"
click at [1056, 563] on button "Onboard Vendor" at bounding box center [1056, 563] width 221 height 34
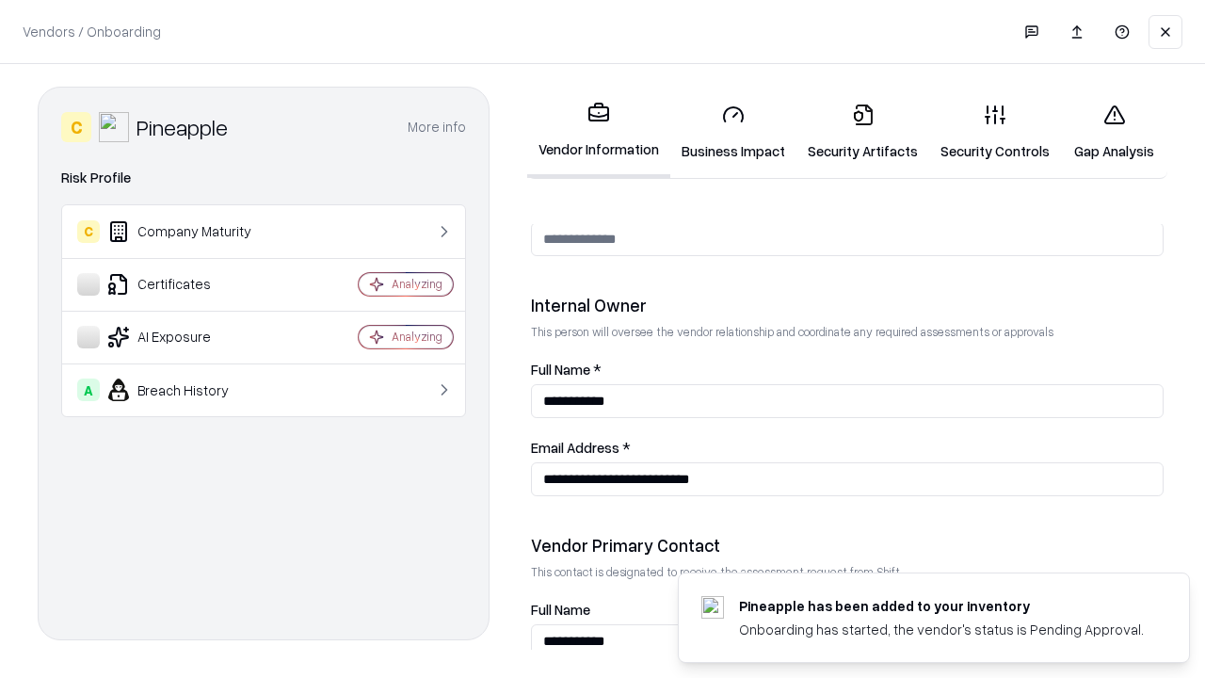
scroll to position [975, 0]
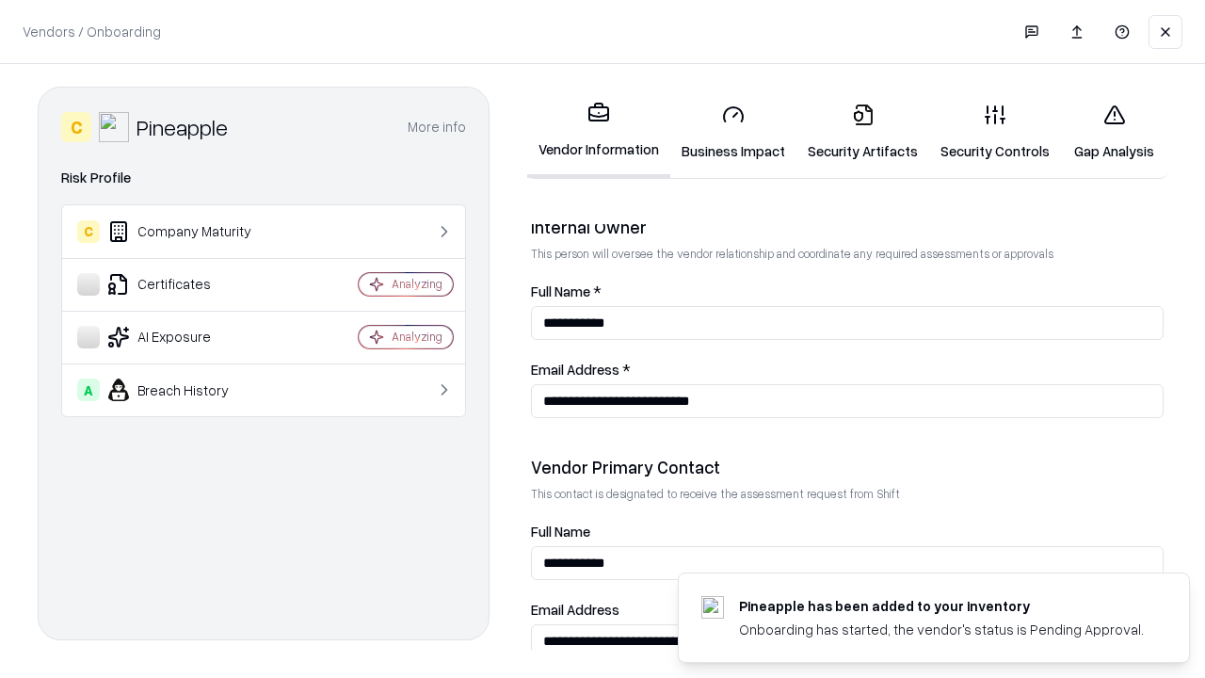
click at [727, 132] on link "Business Impact" at bounding box center [733, 132] width 126 height 88
click at [852, 132] on link "Security Artifacts" at bounding box center [862, 132] width 133 height 88
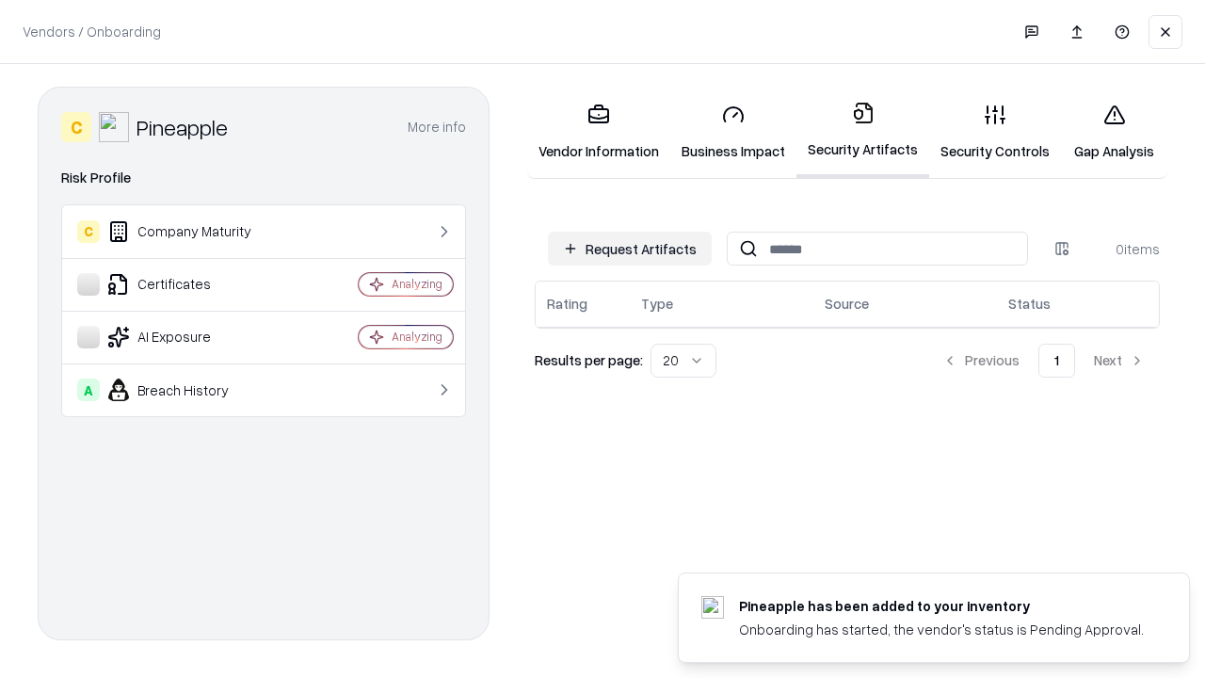
click at [633, 249] on button "Request Artifacts" at bounding box center [630, 249] width 164 height 34
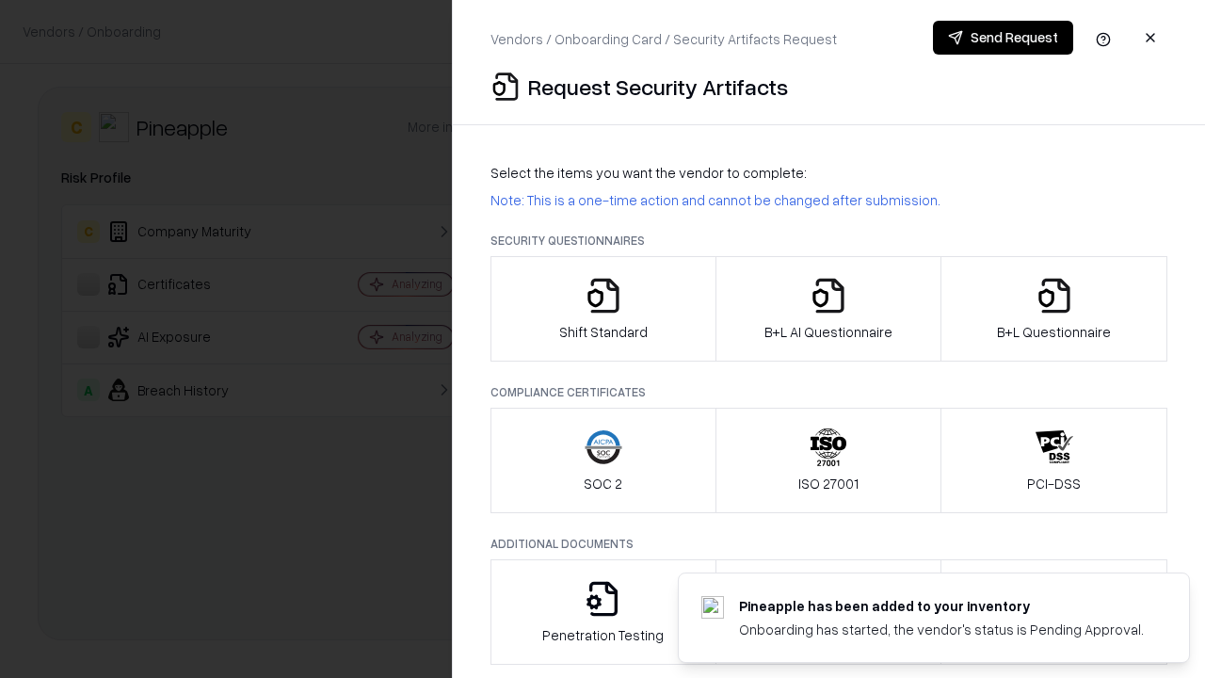
click at [602, 309] on icon "button" at bounding box center [604, 296] width 38 height 38
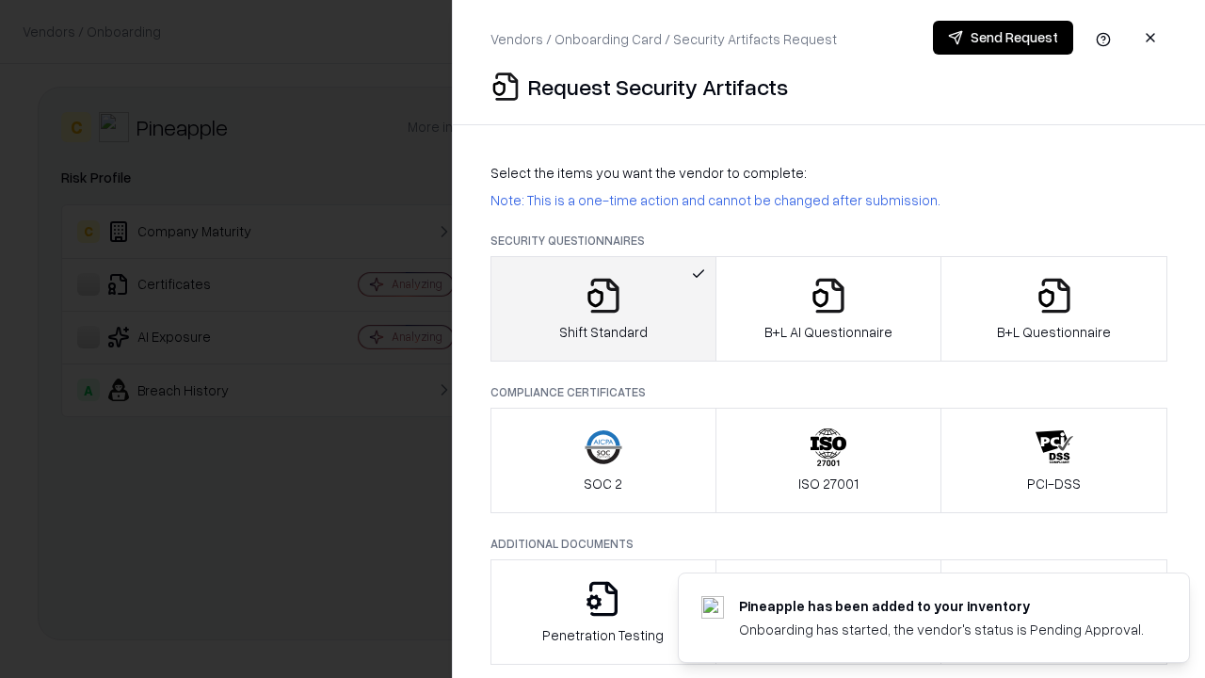
click at [1003, 38] on button "Send Request" at bounding box center [1003, 38] width 140 height 34
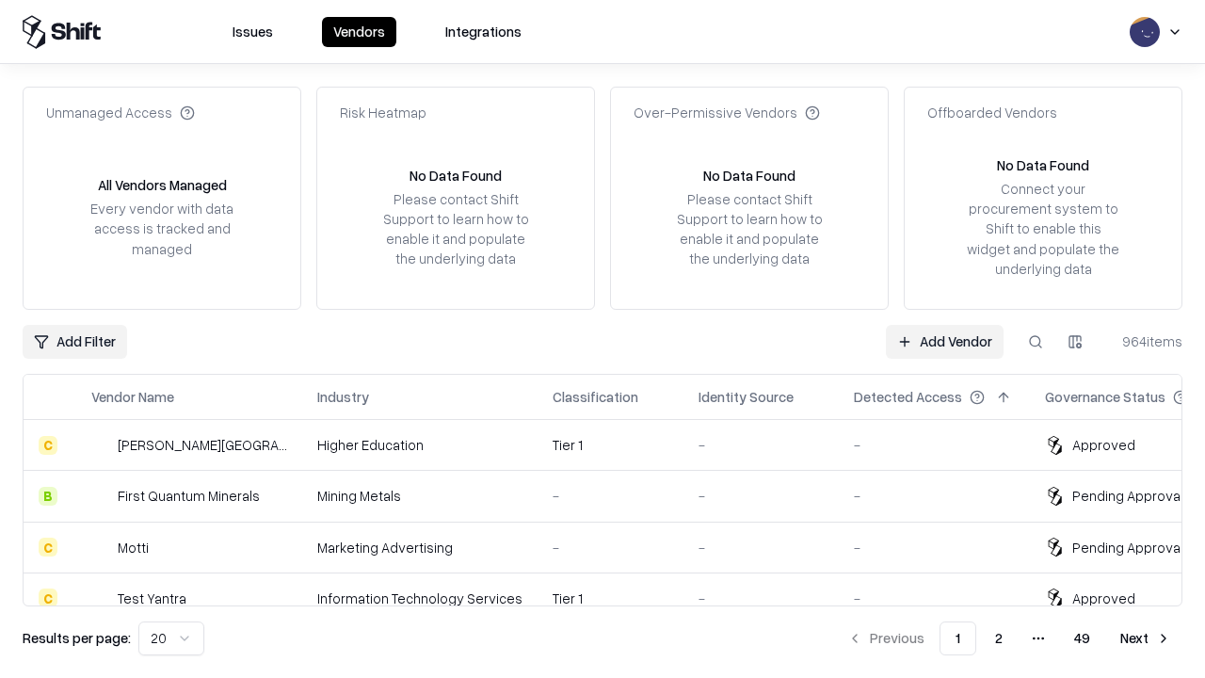
click at [1035, 341] on button at bounding box center [1036, 342] width 34 height 34
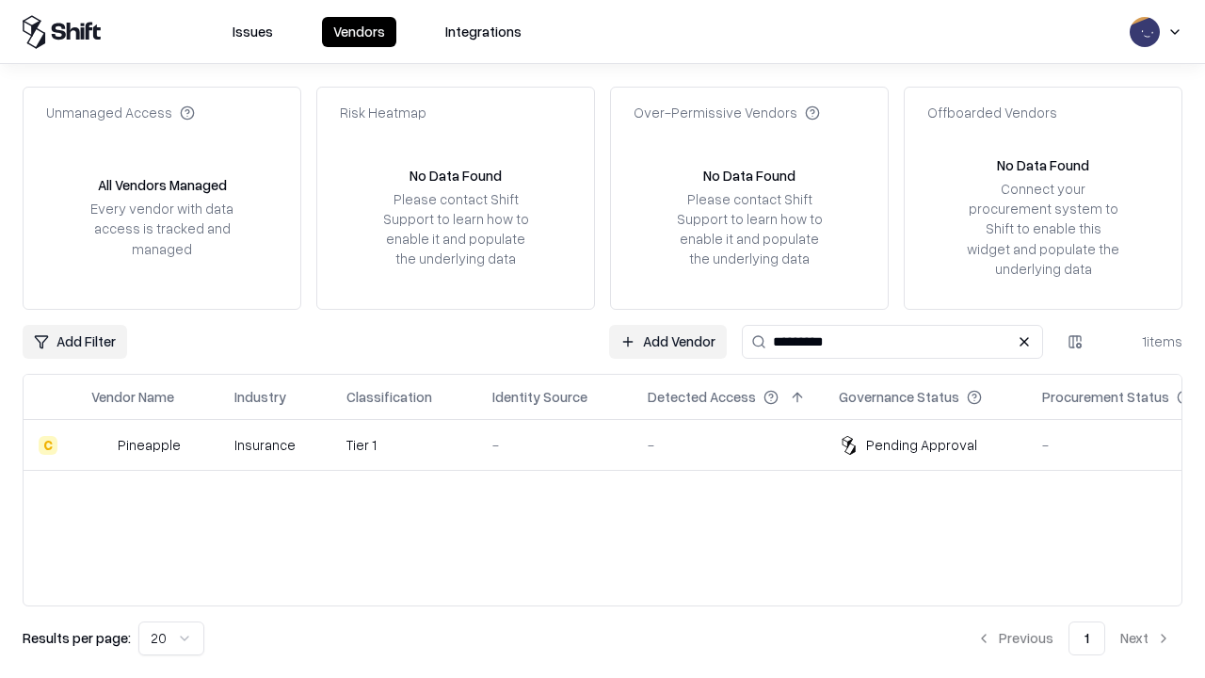
type input "*********"
click at [614, 444] on td "-" at bounding box center [554, 445] width 155 height 51
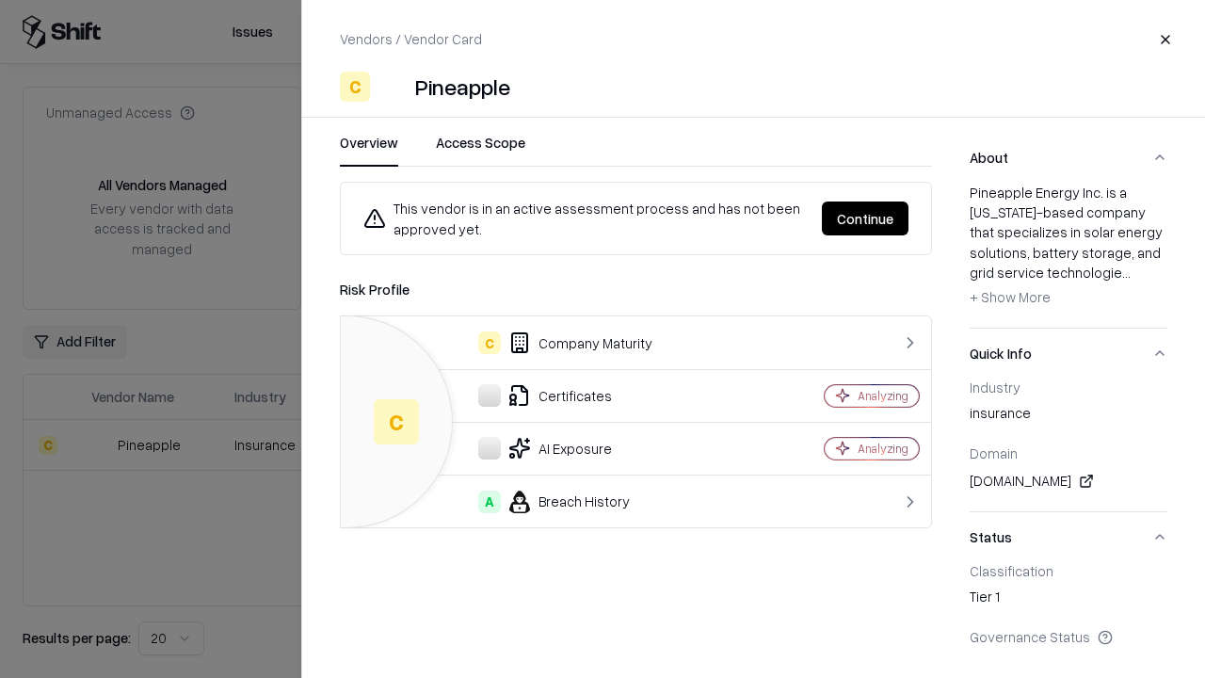
click at [866, 218] on button "Continue" at bounding box center [865, 218] width 87 height 34
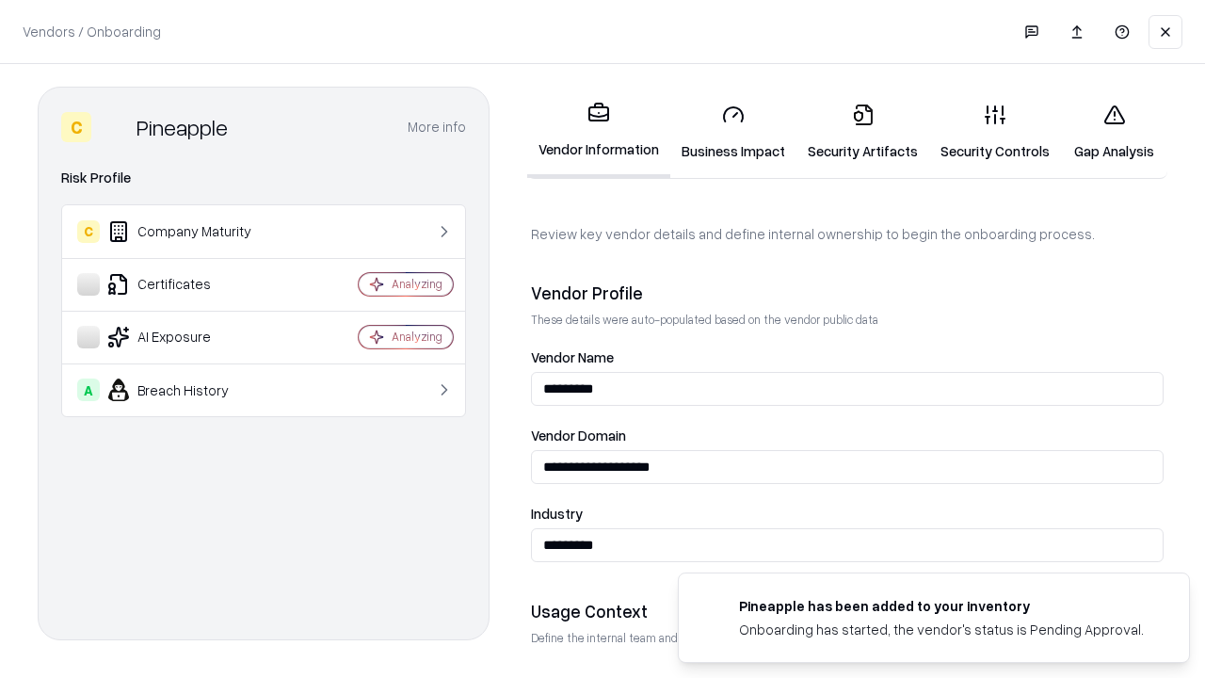
click at [852, 132] on link "Security Artifacts" at bounding box center [862, 132] width 133 height 88
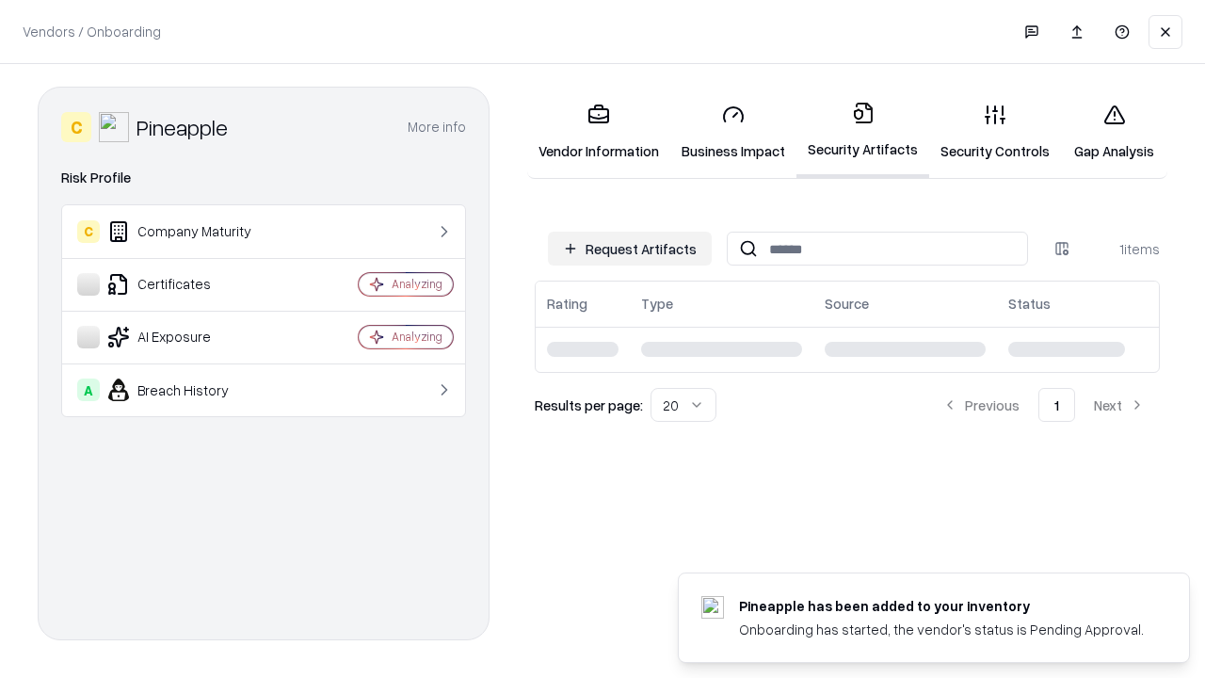
click at [980, 132] on link "Security Controls" at bounding box center [995, 132] width 132 height 88
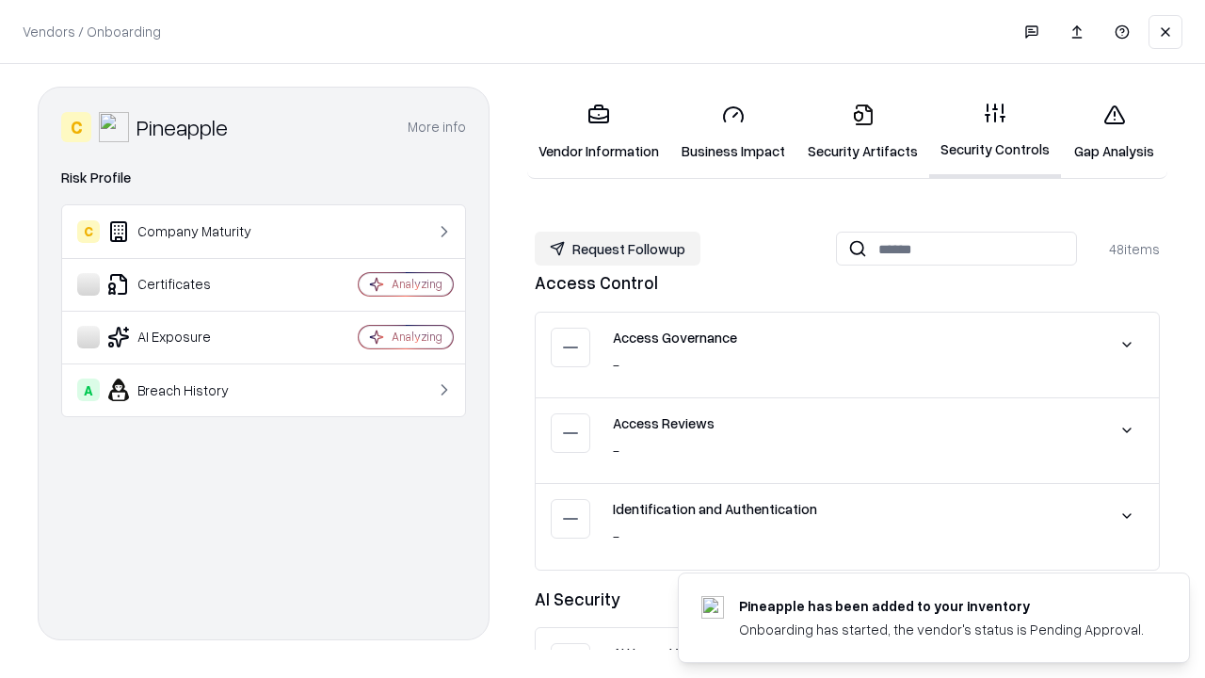
click at [615, 249] on button "Request Followup" at bounding box center [618, 249] width 166 height 34
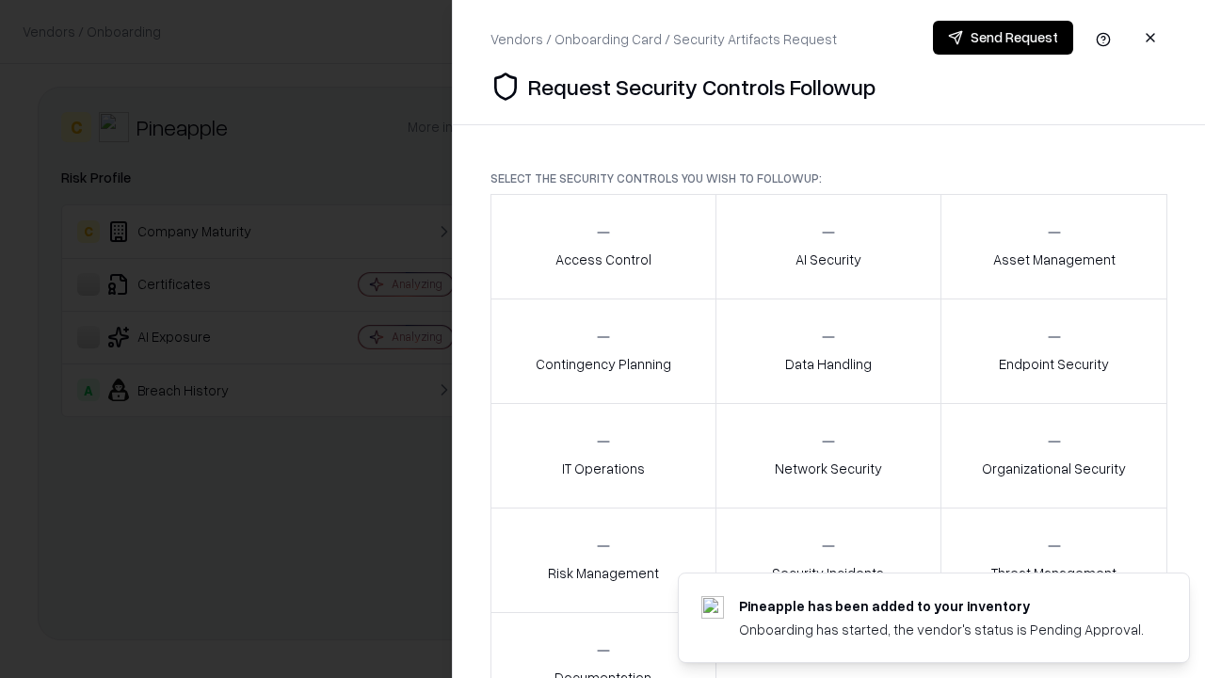
click at [602, 247] on div "Access Control" at bounding box center [603, 246] width 96 height 46
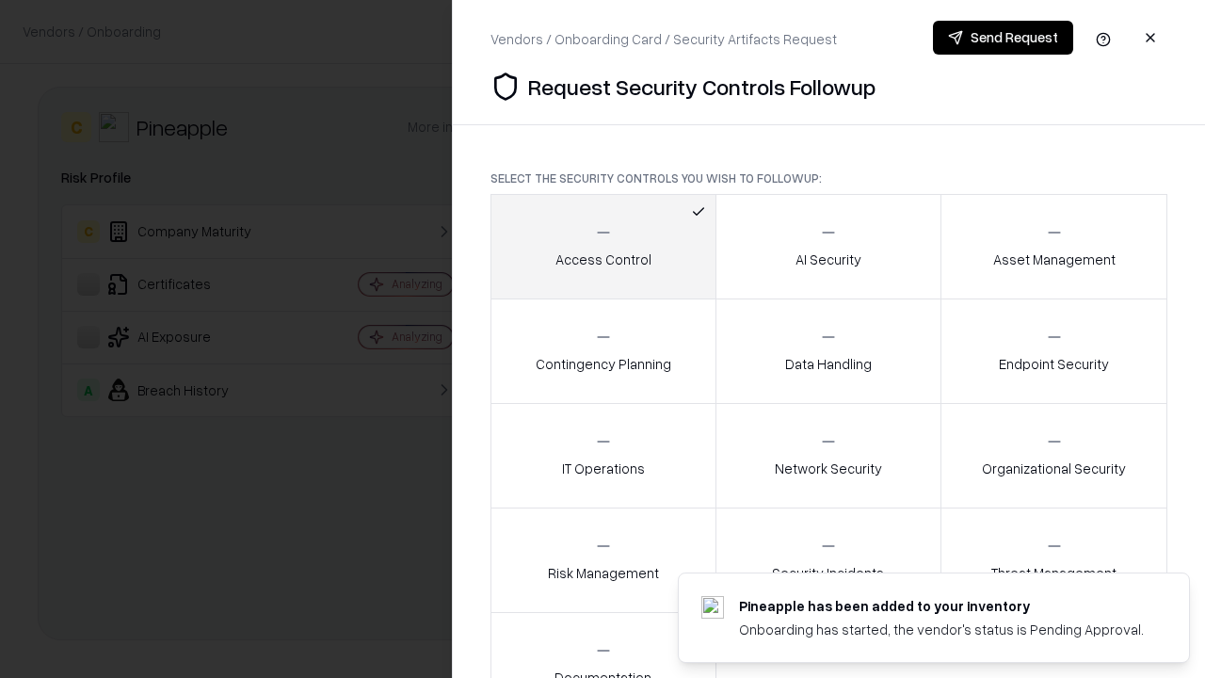
click at [1003, 38] on button "Send Request" at bounding box center [1003, 38] width 140 height 34
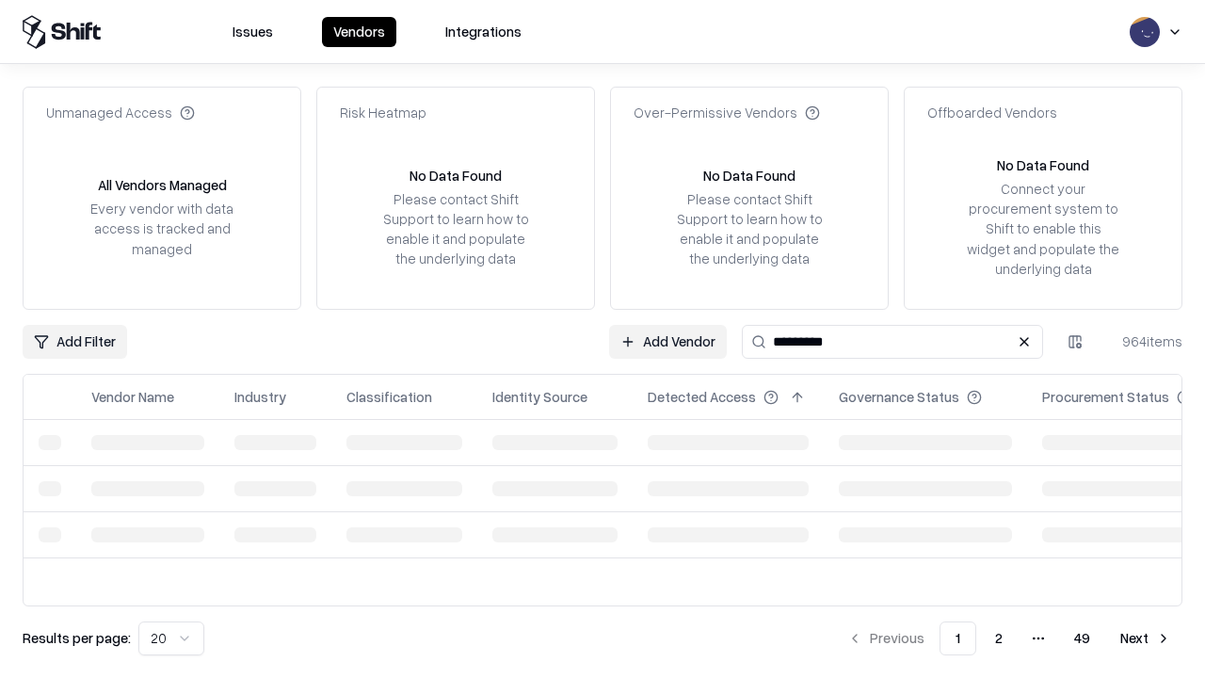
type input "*********"
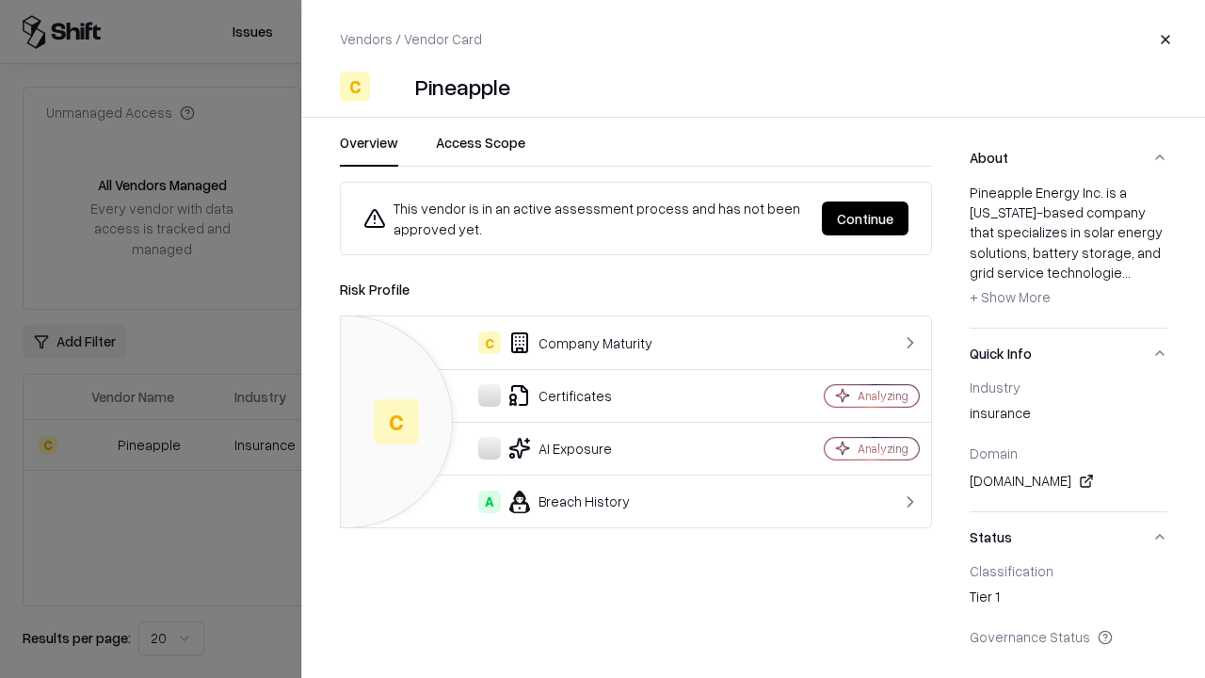
click at [866, 218] on button "Continue" at bounding box center [865, 218] width 87 height 34
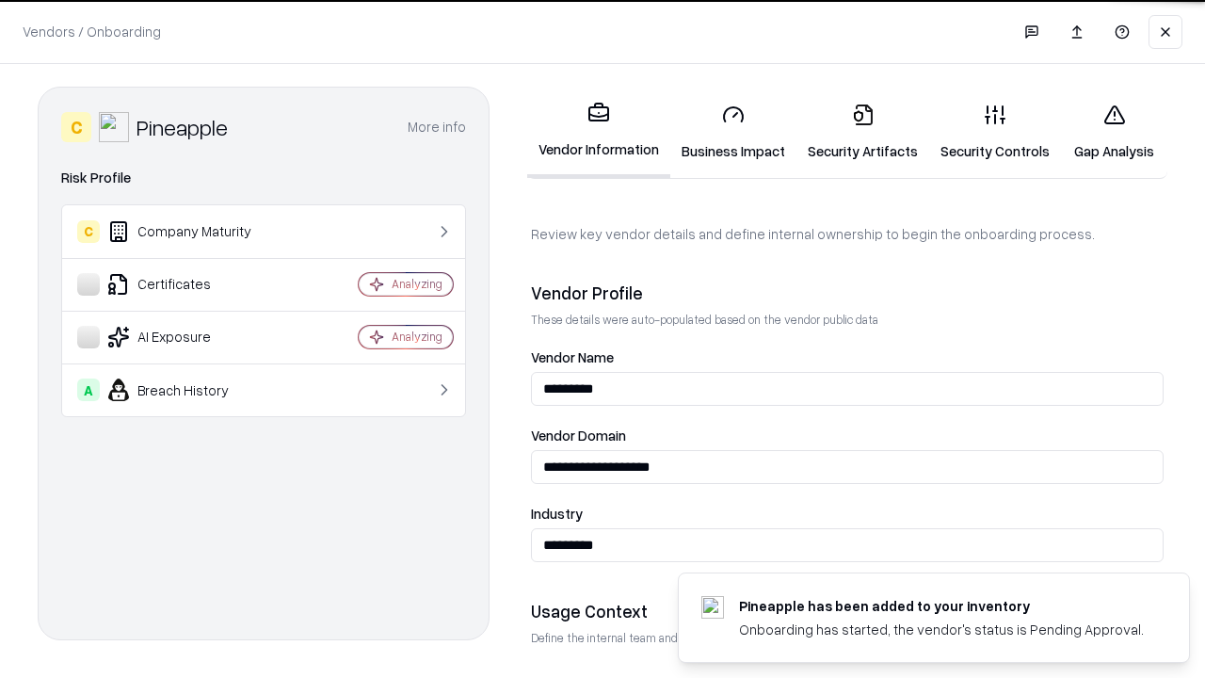
click at [1105, 132] on link "Gap Analysis" at bounding box center [1114, 132] width 106 height 88
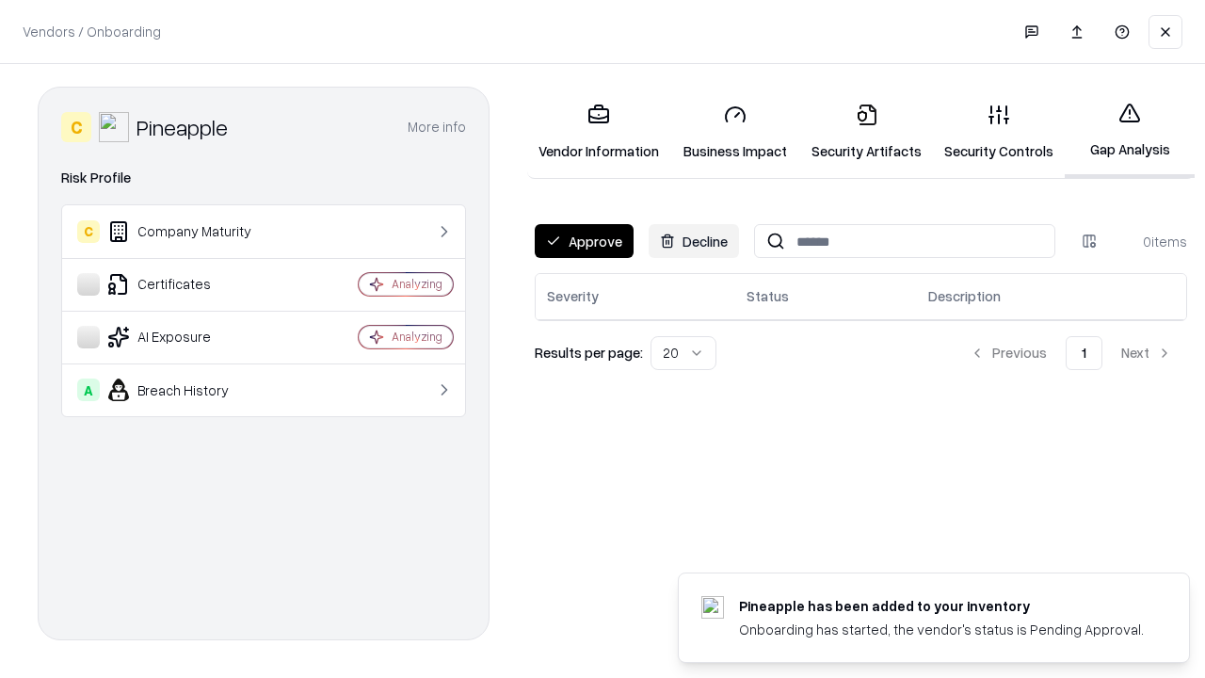
click at [583, 241] on button "Approve" at bounding box center [584, 241] width 99 height 34
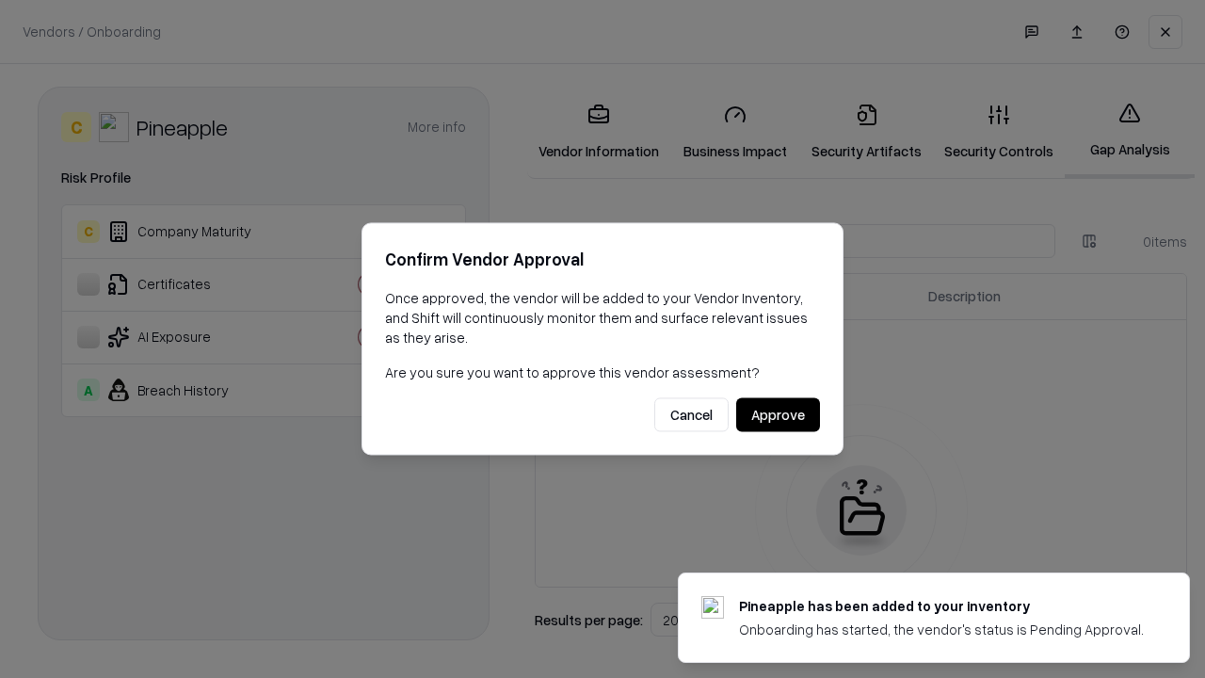
click at [778, 414] on button "Approve" at bounding box center [778, 415] width 84 height 34
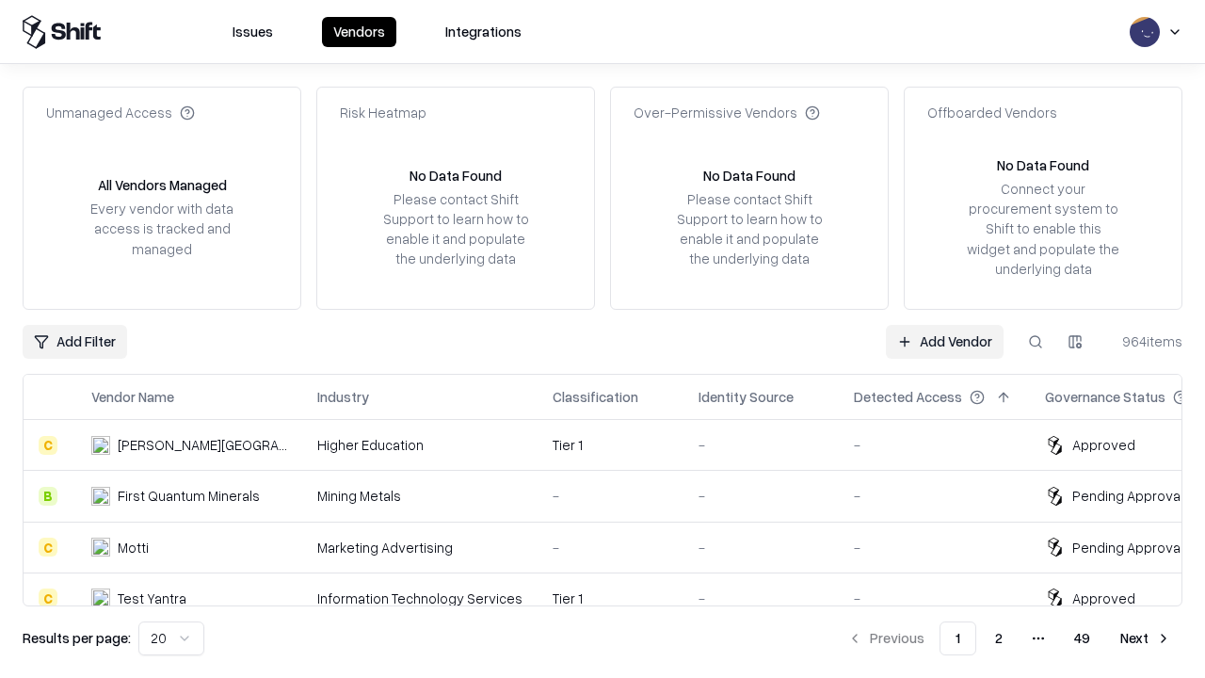
type input "*********"
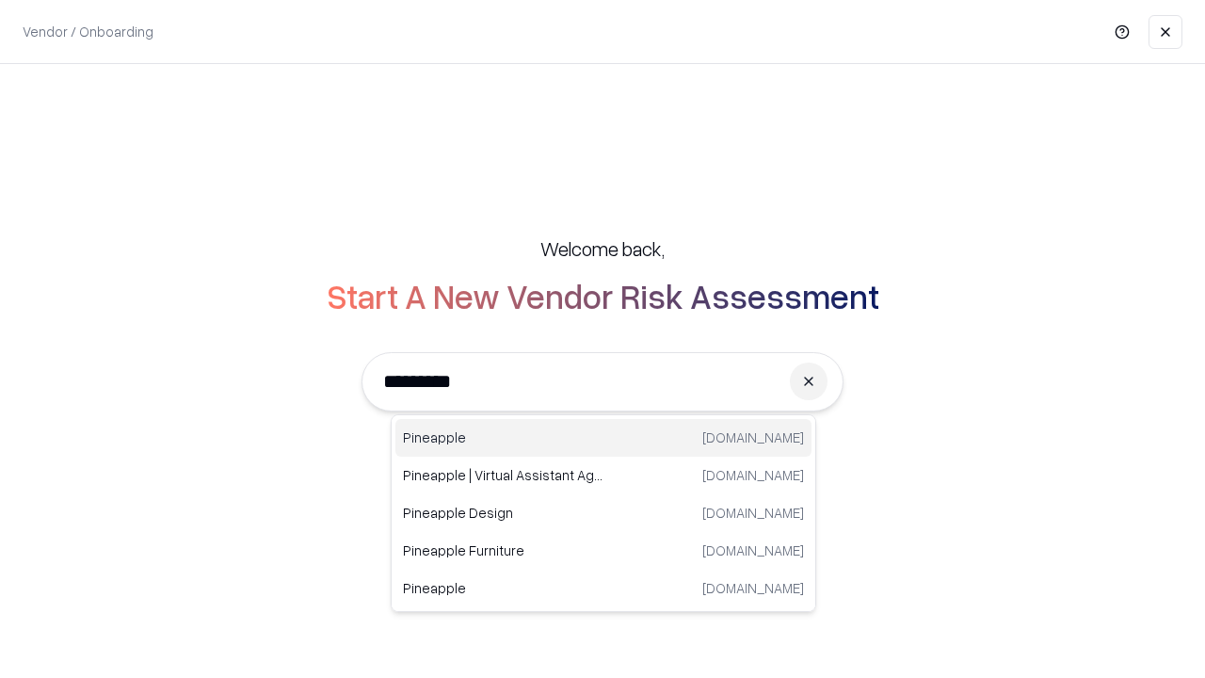
click at [603, 438] on div "Pineapple [DOMAIN_NAME]" at bounding box center [603, 438] width 416 height 38
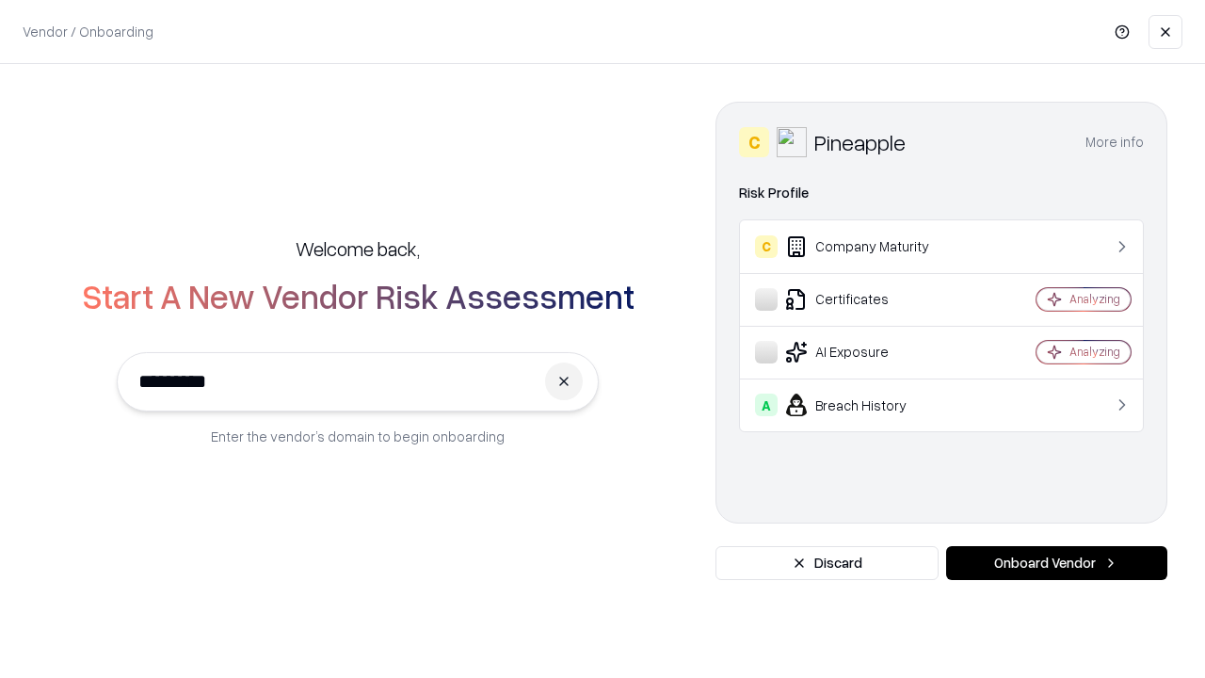
type input "*********"
click at [1056, 563] on button "Onboard Vendor" at bounding box center [1056, 563] width 221 height 34
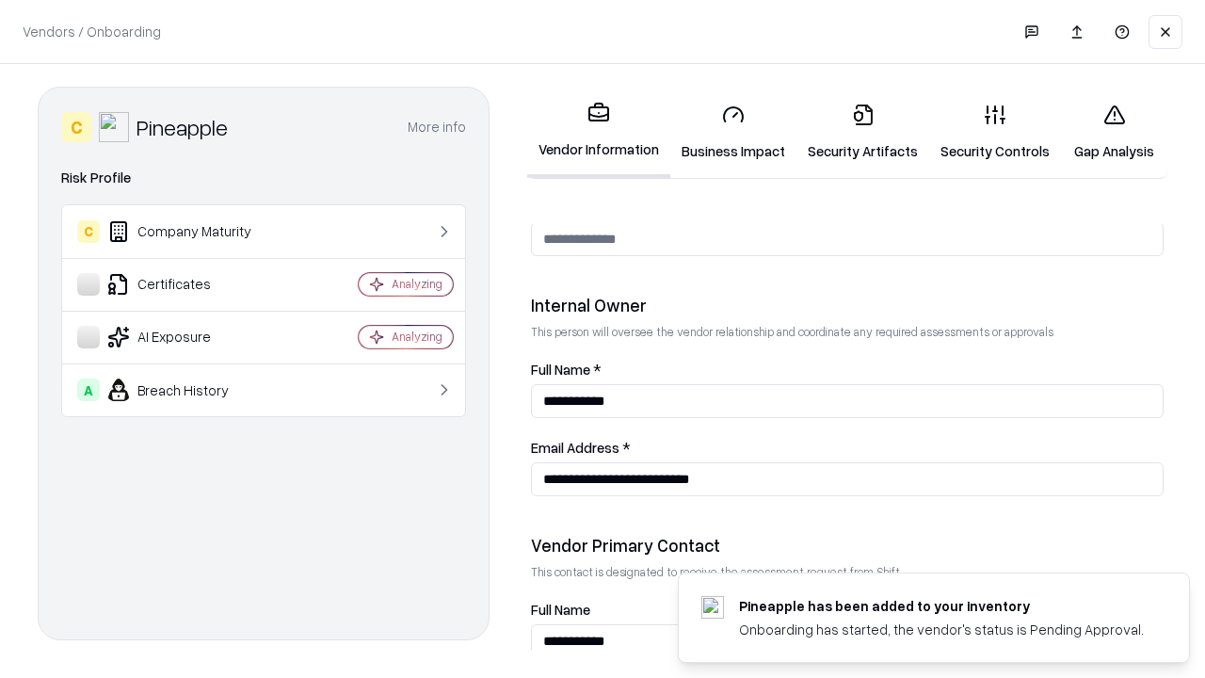
scroll to position [975, 0]
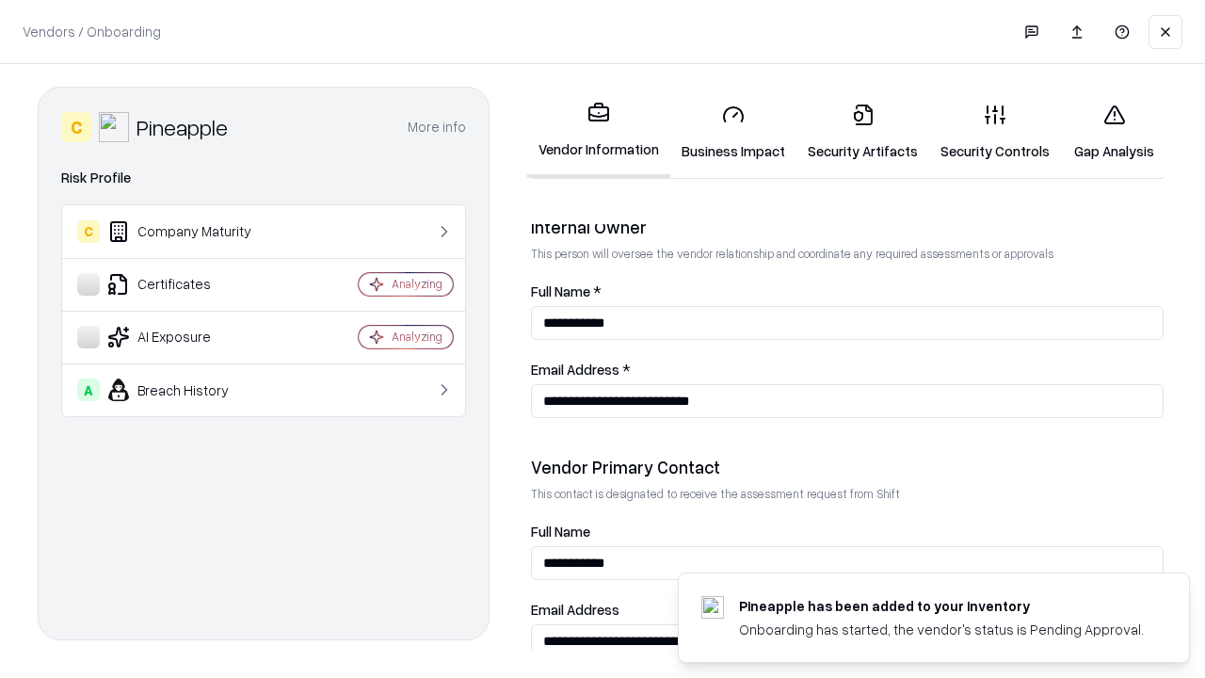
click at [1105, 132] on link "Gap Analysis" at bounding box center [1114, 132] width 106 height 88
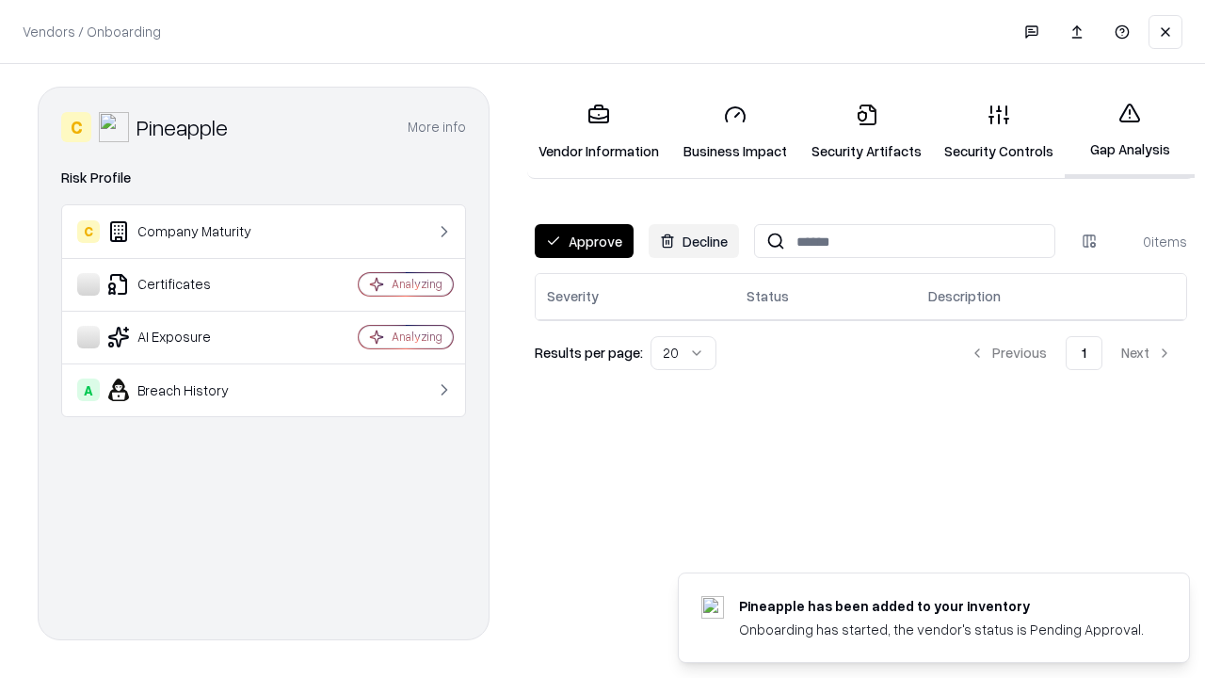
click at [583, 241] on button "Approve" at bounding box center [584, 241] width 99 height 34
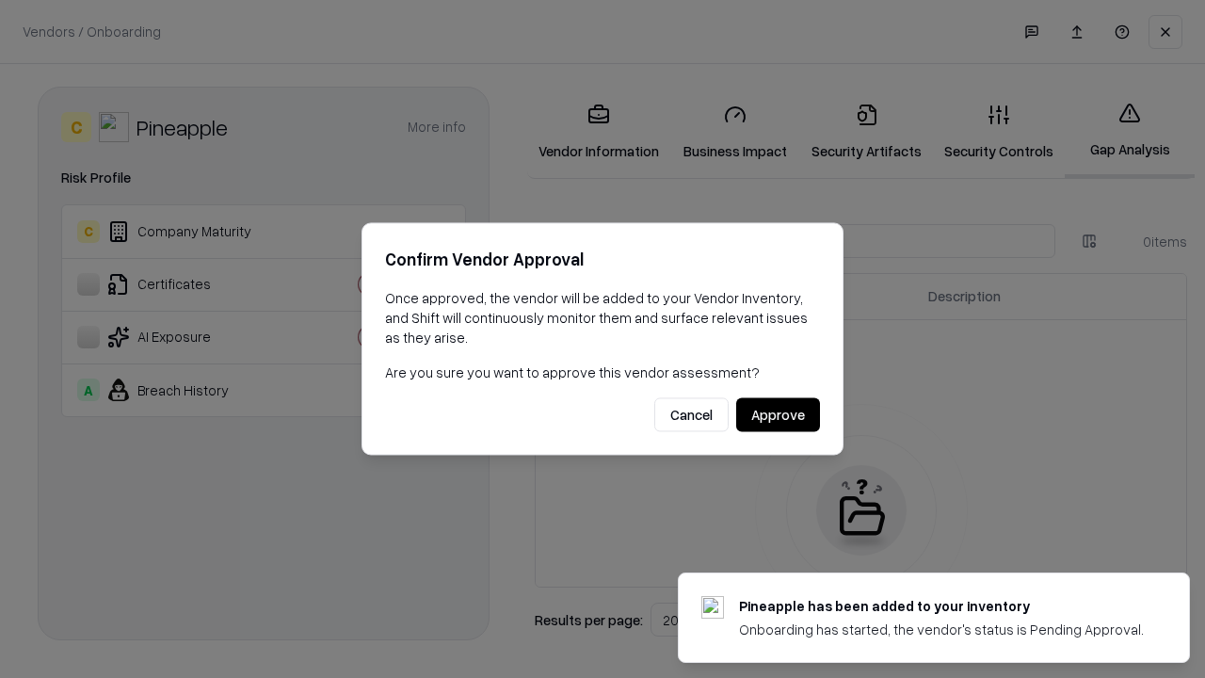
click at [778, 414] on button "Approve" at bounding box center [778, 415] width 84 height 34
